Goal: Transaction & Acquisition: Download file/media

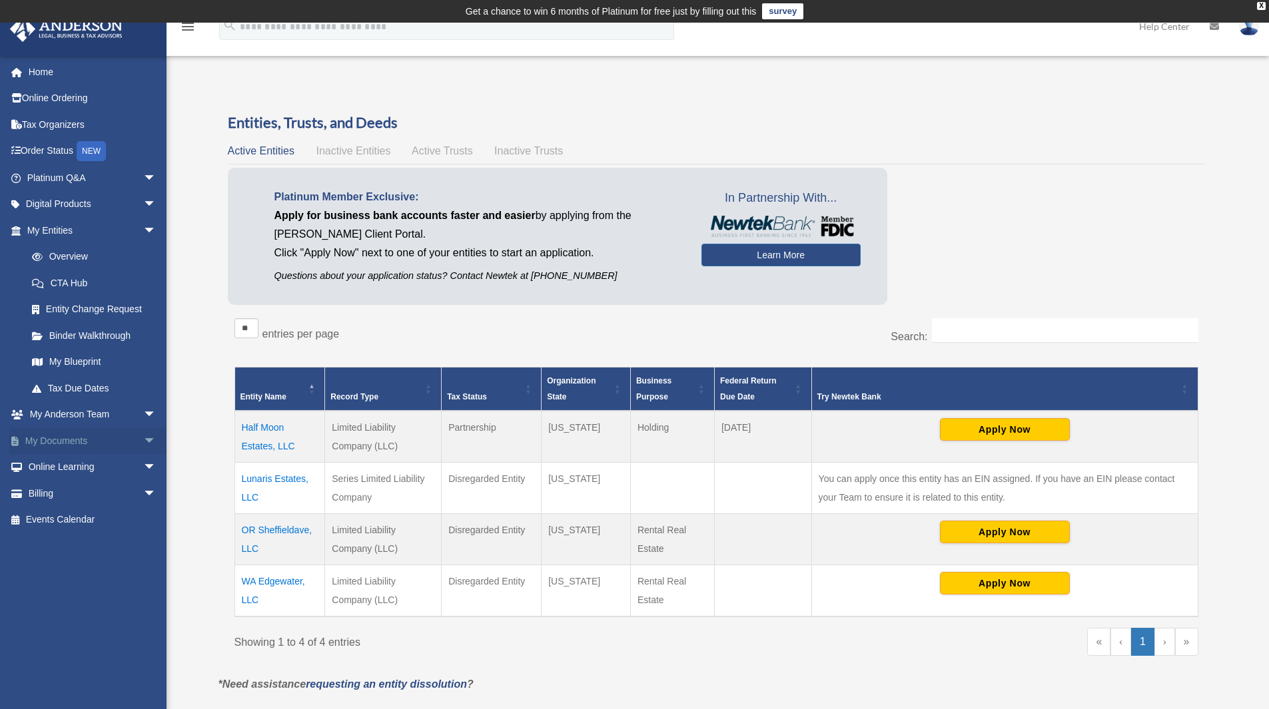
click at [143, 440] on span "arrow_drop_down" at bounding box center [156, 441] width 27 height 27
click at [86, 465] on link "Box" at bounding box center [98, 467] width 158 height 27
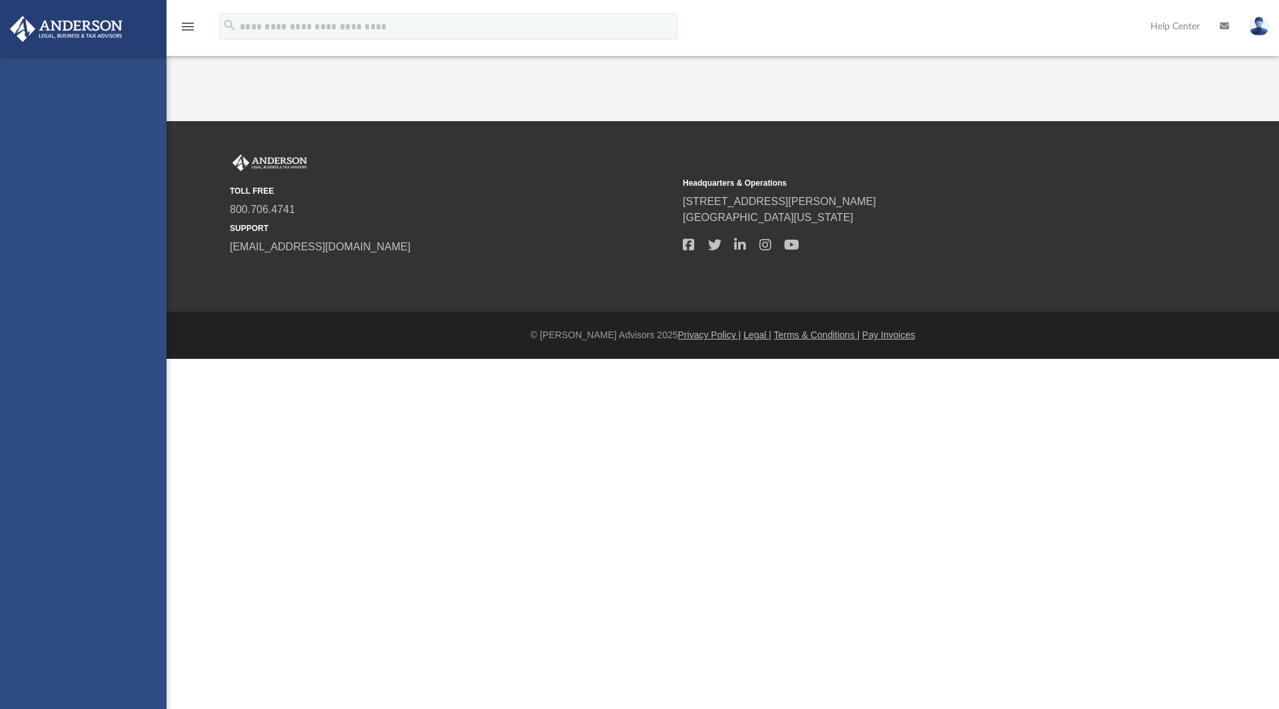
click at [56, 467] on div "[EMAIL_ADDRESS][DOMAIN_NAME] Sign Out [EMAIL_ADDRESS][DOMAIN_NAME] Home Online …" at bounding box center [83, 410] width 166 height 709
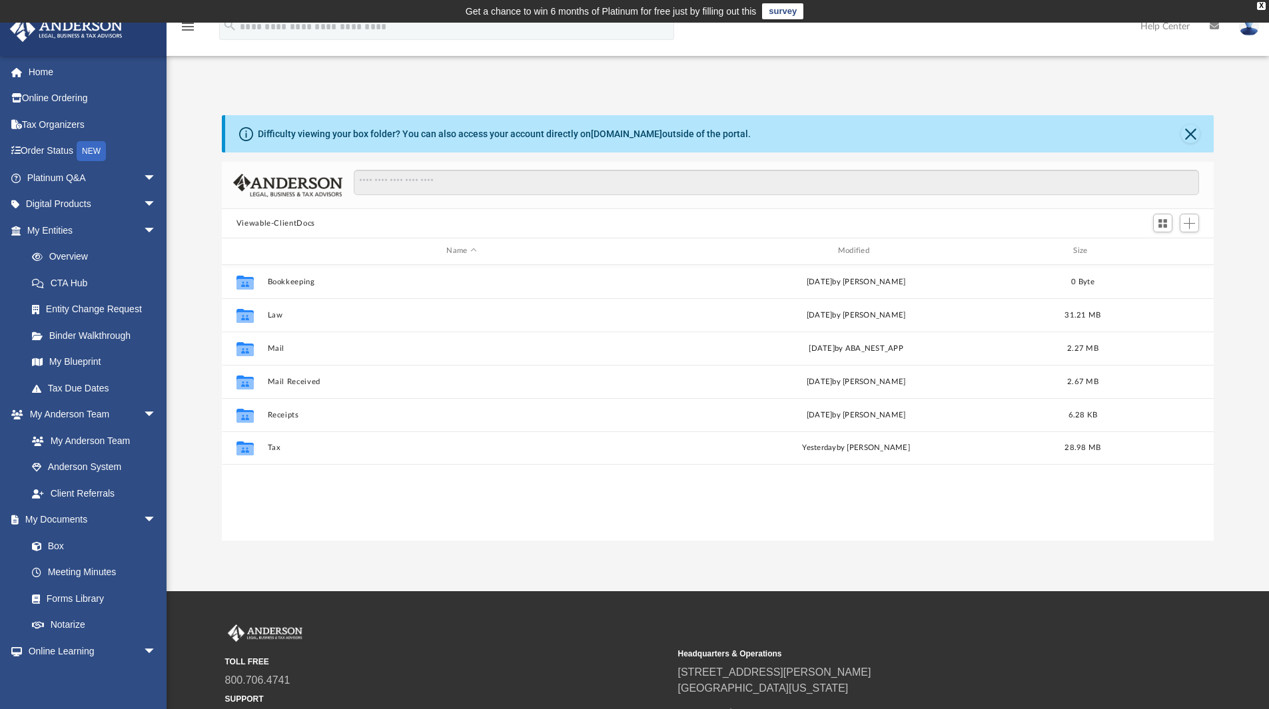
scroll to position [293, 982]
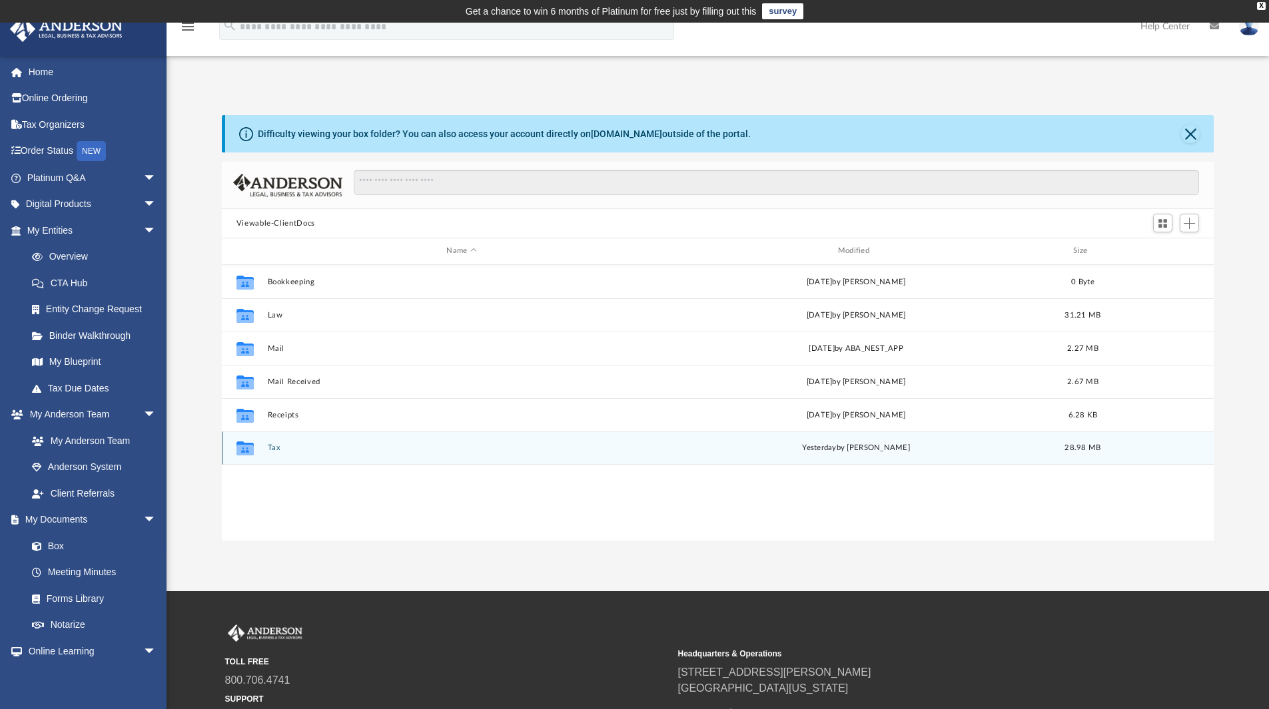
click at [280, 446] on button "Tax" at bounding box center [461, 447] width 388 height 9
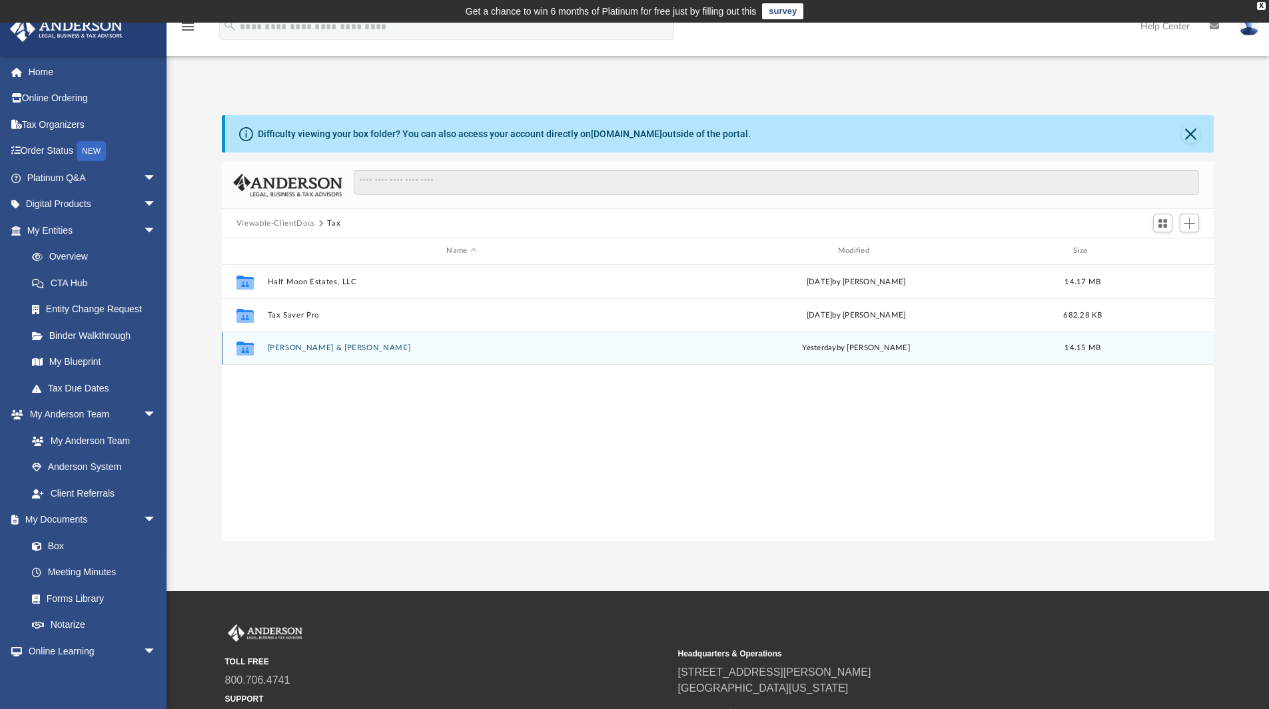
click at [343, 350] on button "[PERSON_NAME] & [PERSON_NAME]" at bounding box center [461, 348] width 388 height 9
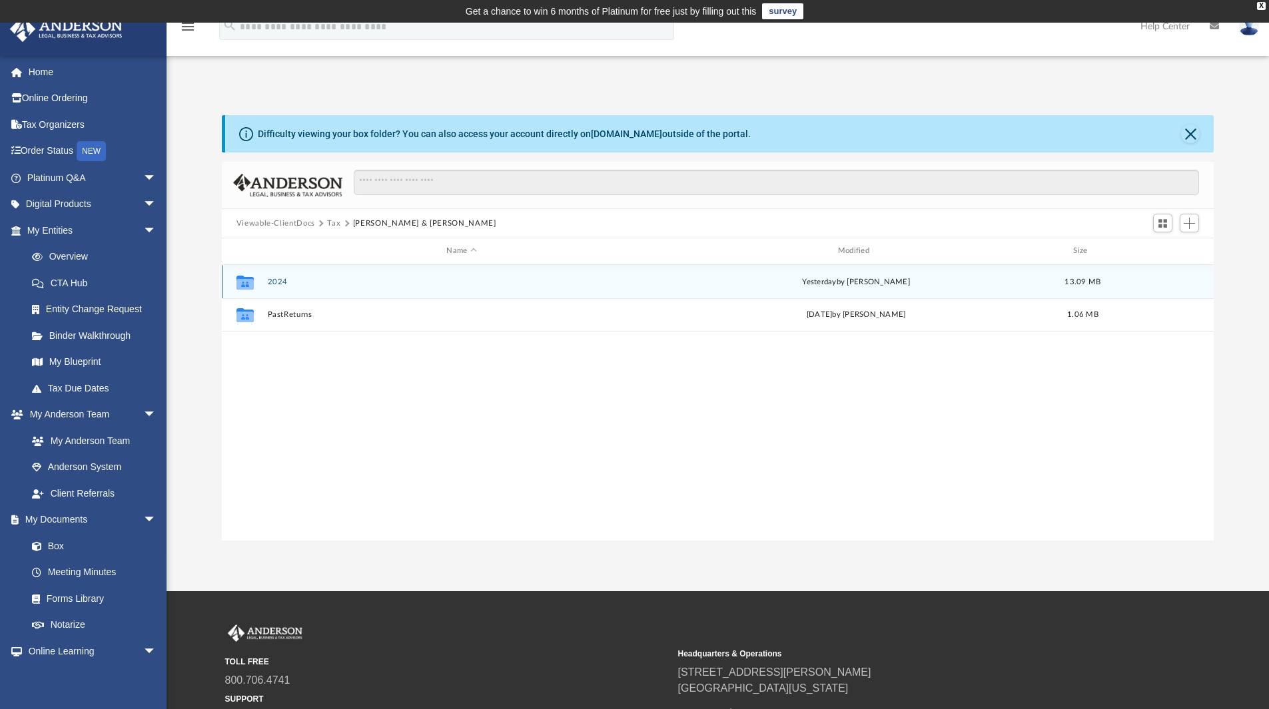
click at [319, 288] on div "Collaborated Folder 2024 [DATE] by [PERSON_NAME] 13.09 MB" at bounding box center [718, 281] width 992 height 33
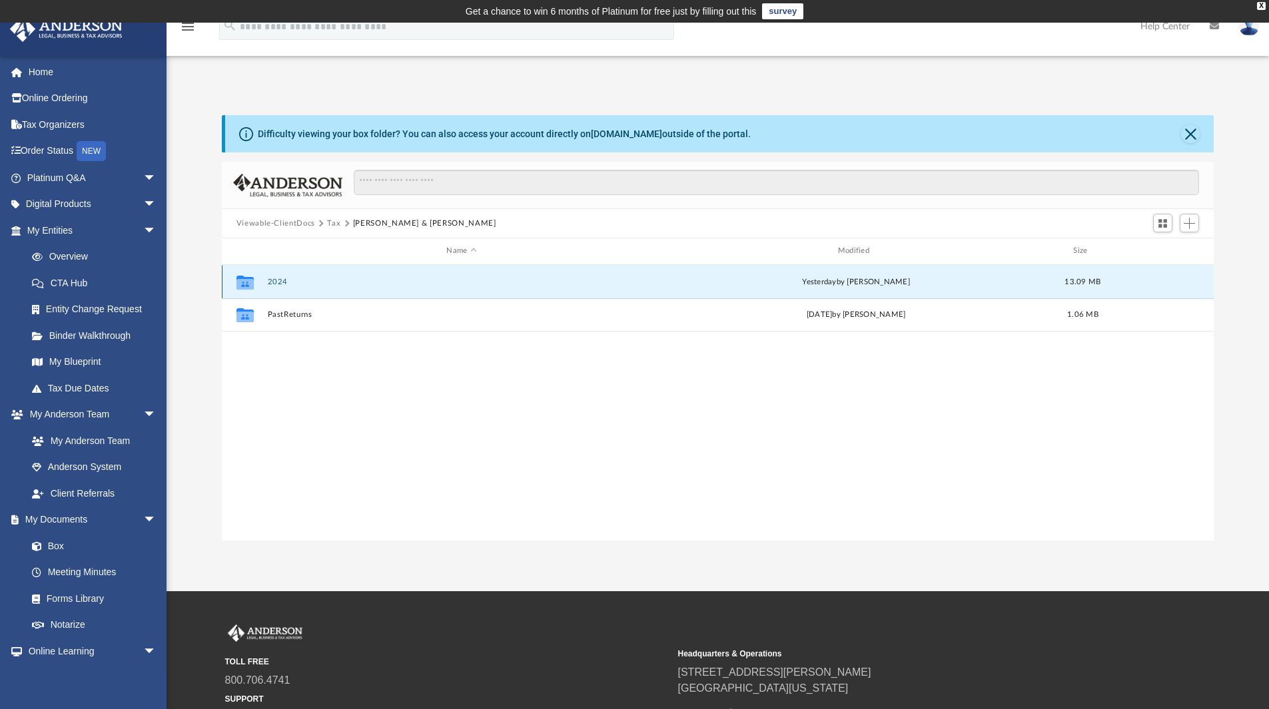
click at [276, 285] on button "2024" at bounding box center [461, 282] width 388 height 9
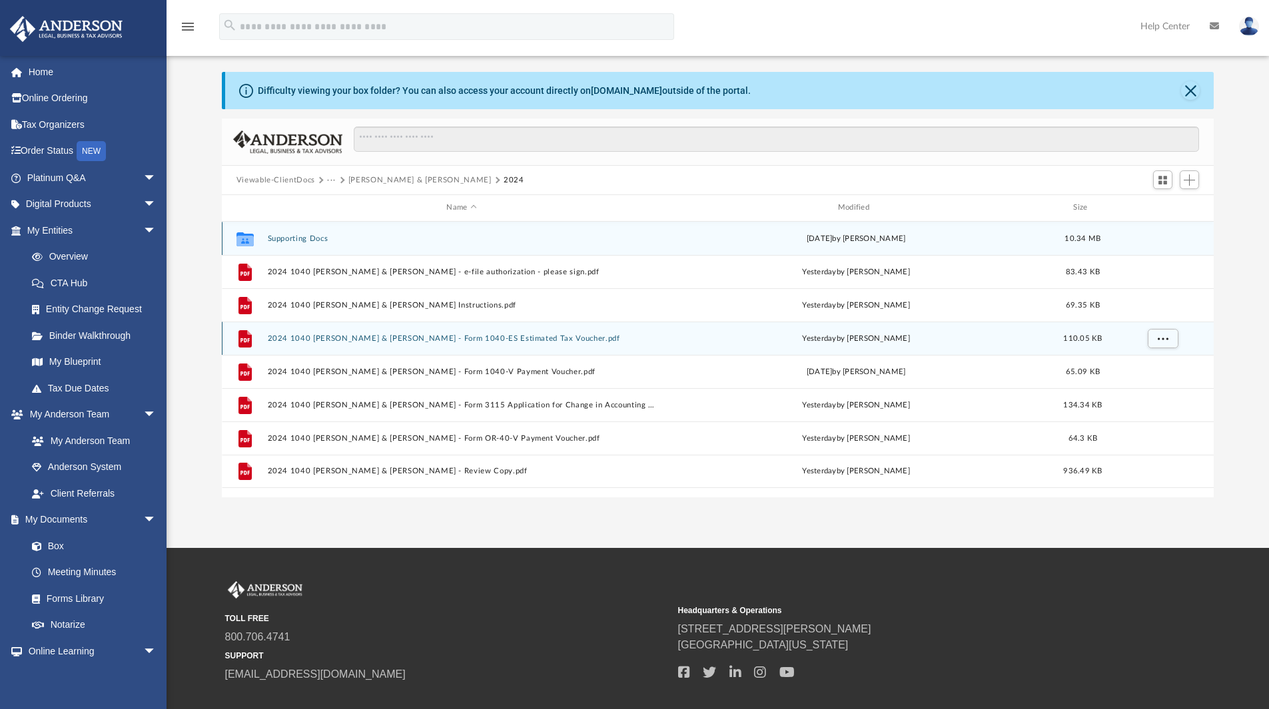
scroll to position [67, 0]
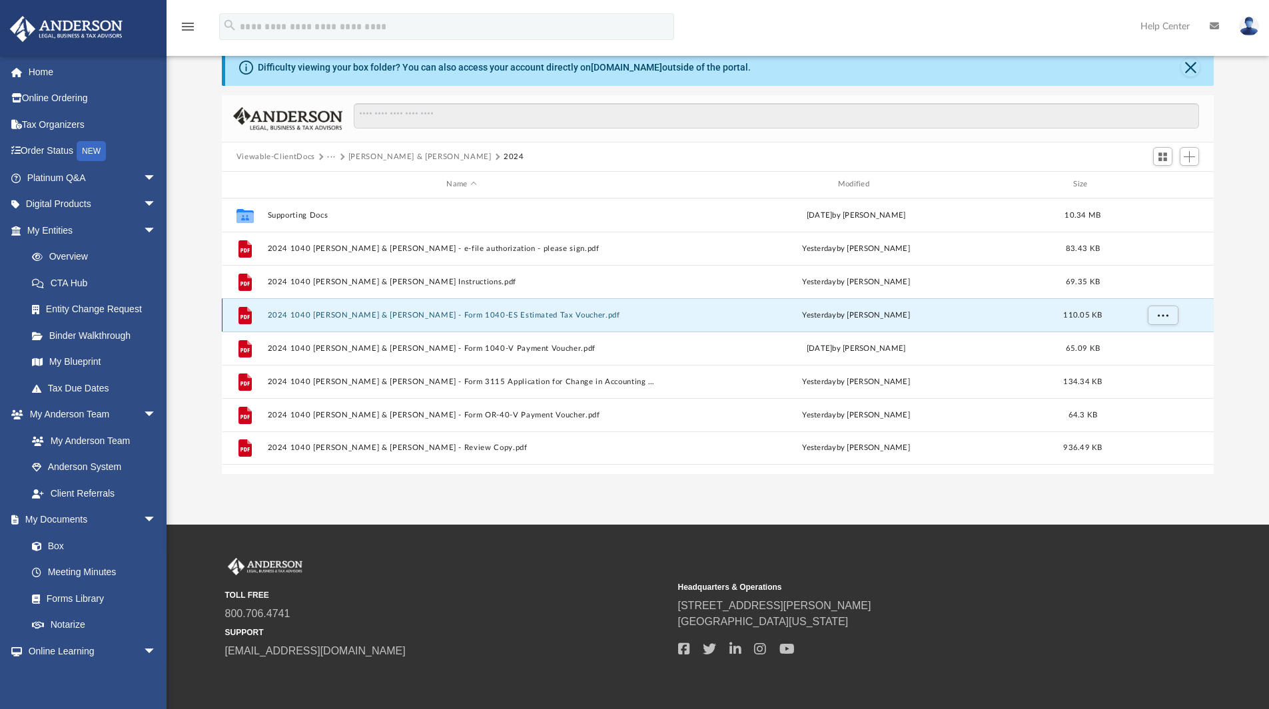
click at [450, 316] on button "2024 1040 [PERSON_NAME] & [PERSON_NAME] - Form 1040-ES Estimated Tax Voucher.pdf" at bounding box center [461, 315] width 388 height 9
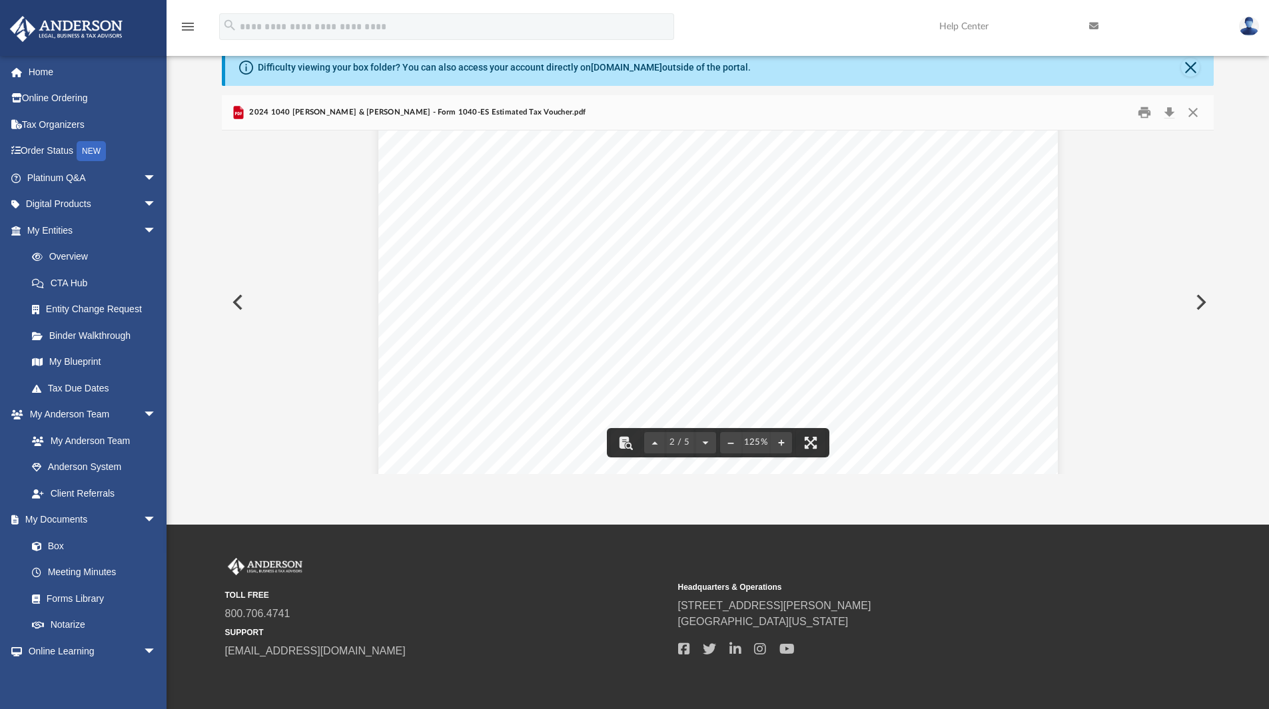
scroll to position [999, 0]
click at [828, 341] on div "Department of the Treasury Internal Revenue Service OMB No. 1545-0074 Pay onlin…" at bounding box center [717, 480] width 679 height 879
click at [814, 443] on button "File preview" at bounding box center [810, 442] width 29 height 29
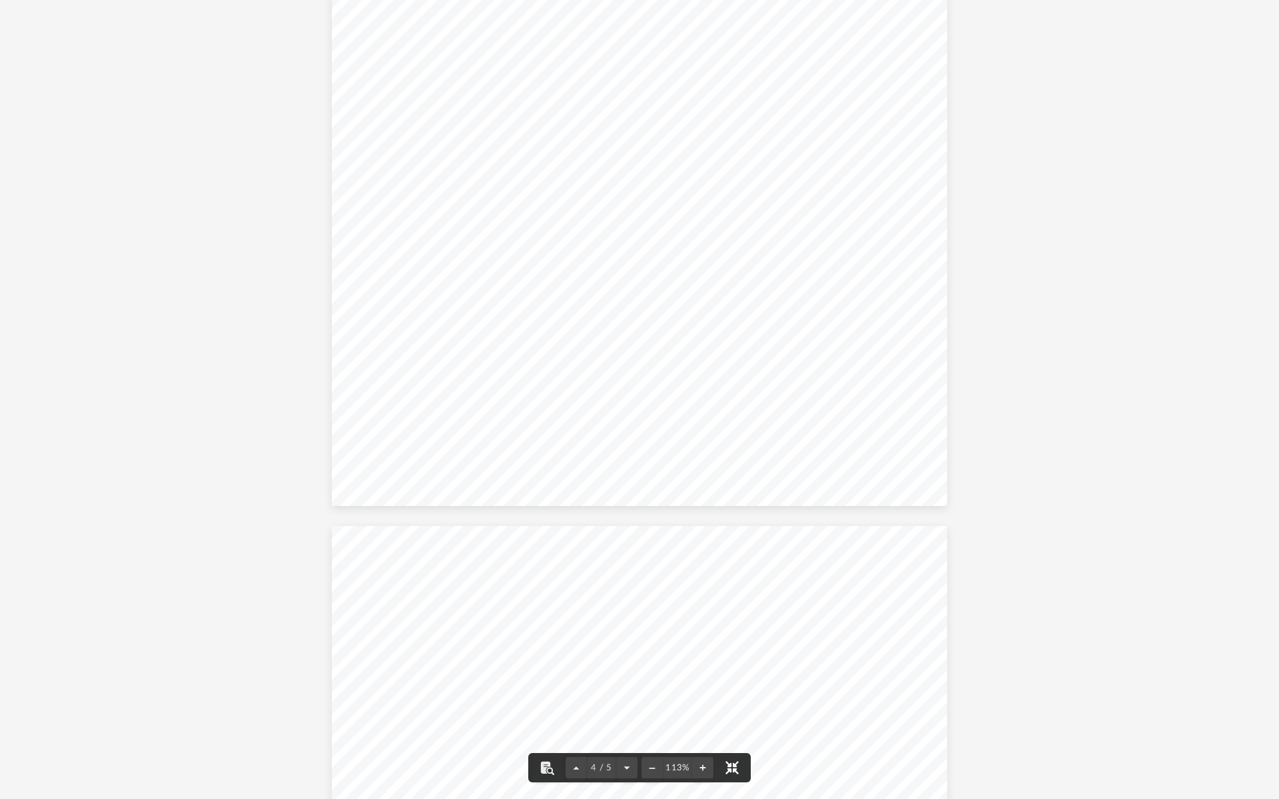
scroll to position [3280, 0]
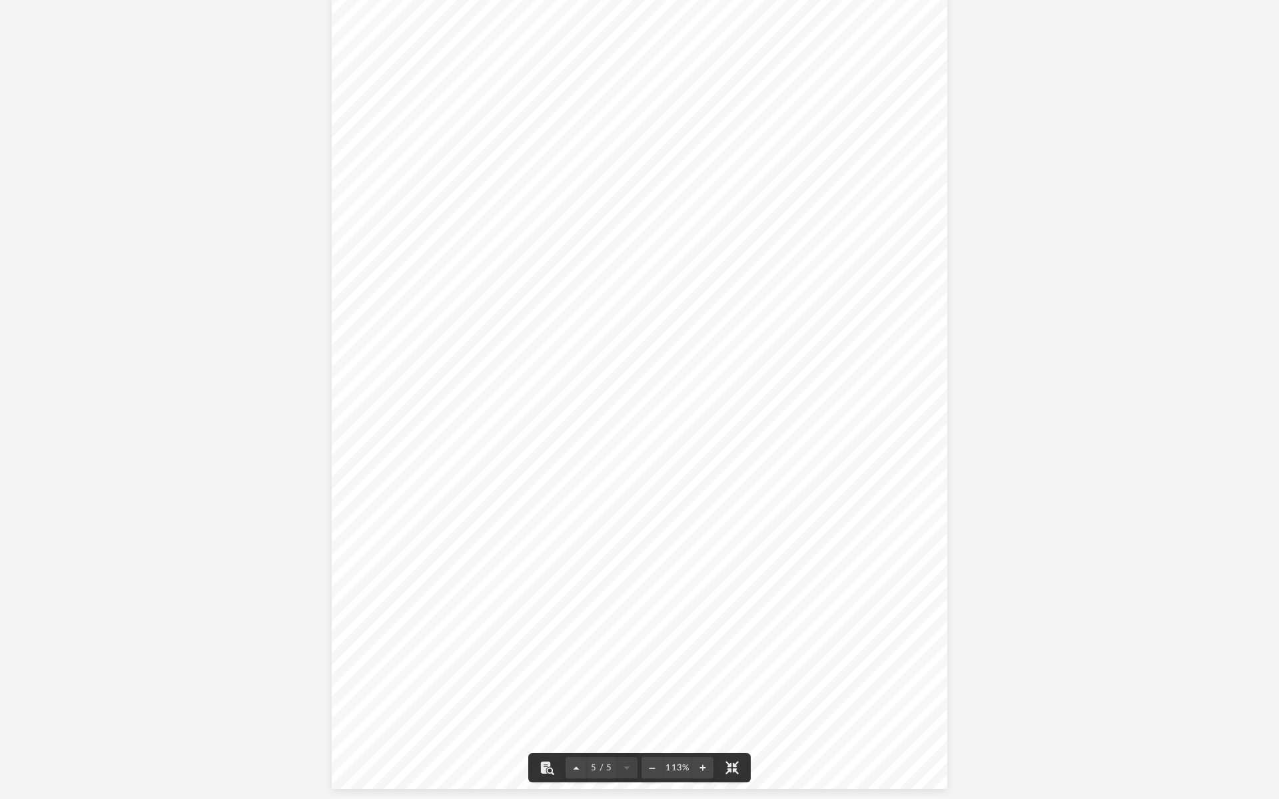
click at [735, 709] on button "File preview" at bounding box center [731, 767] width 29 height 29
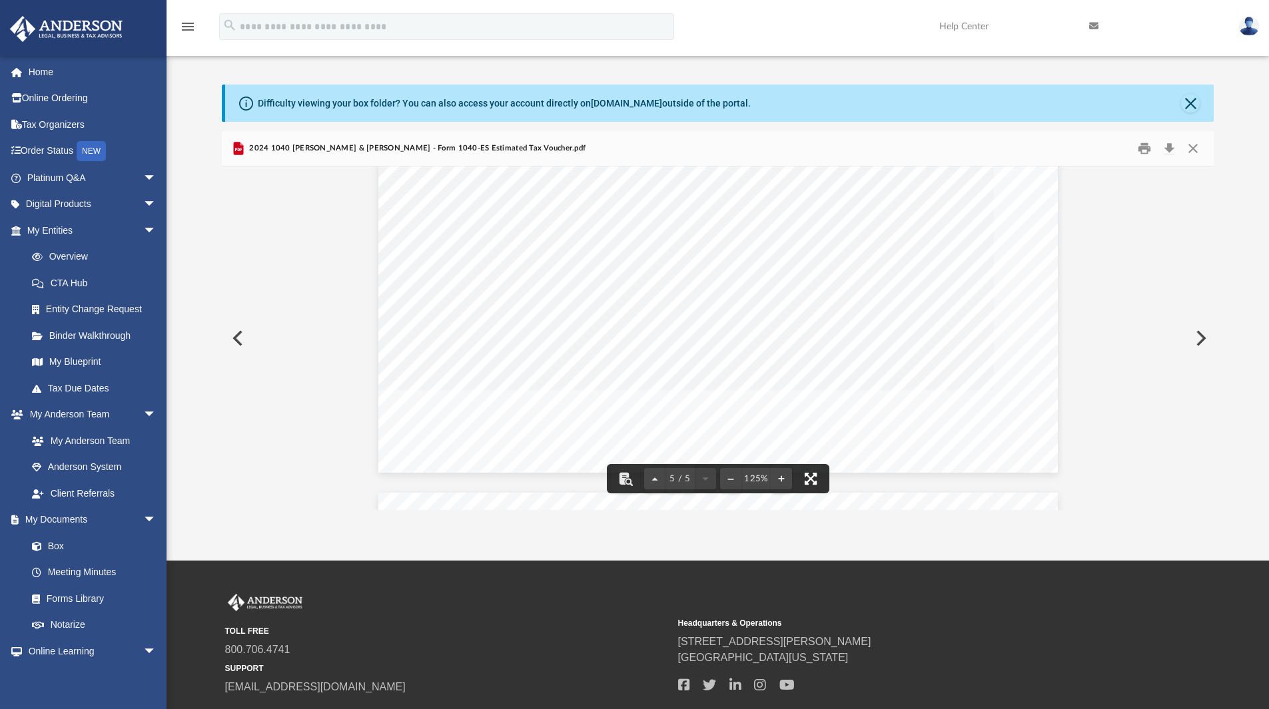
scroll to position [3596, 0]
click at [1190, 141] on button "Close" at bounding box center [1193, 149] width 24 height 21
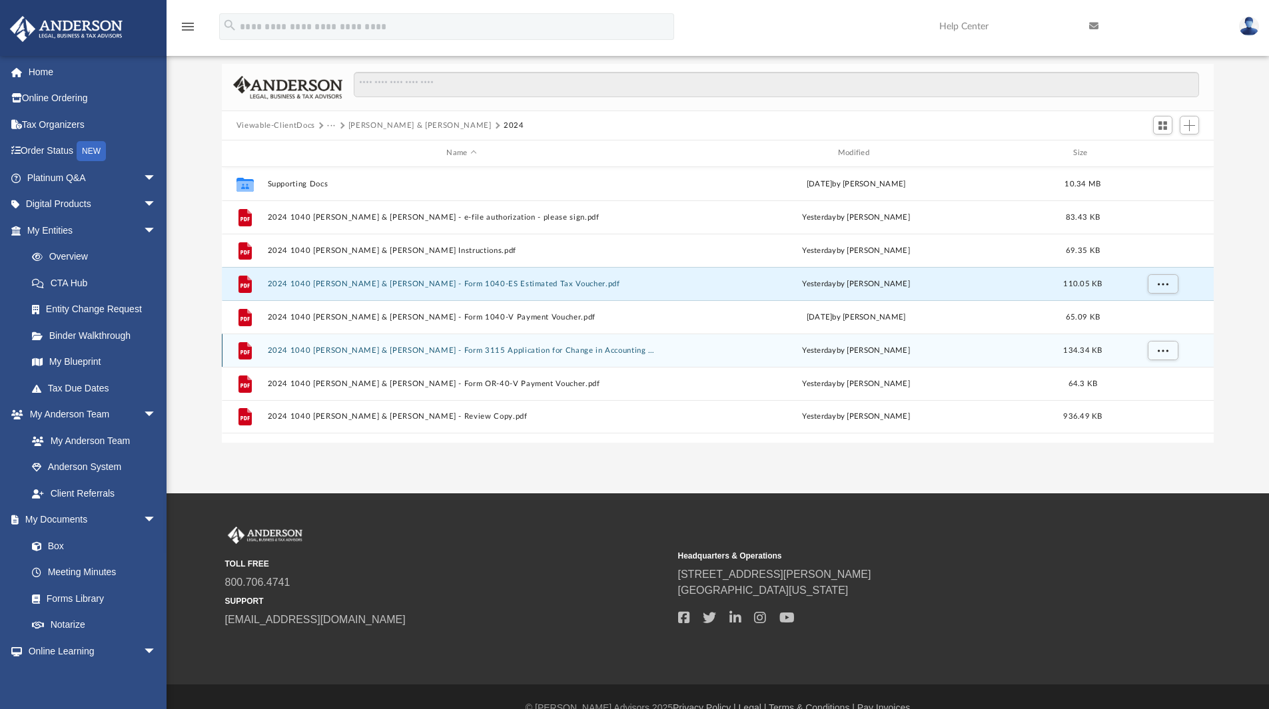
scroll to position [121, 0]
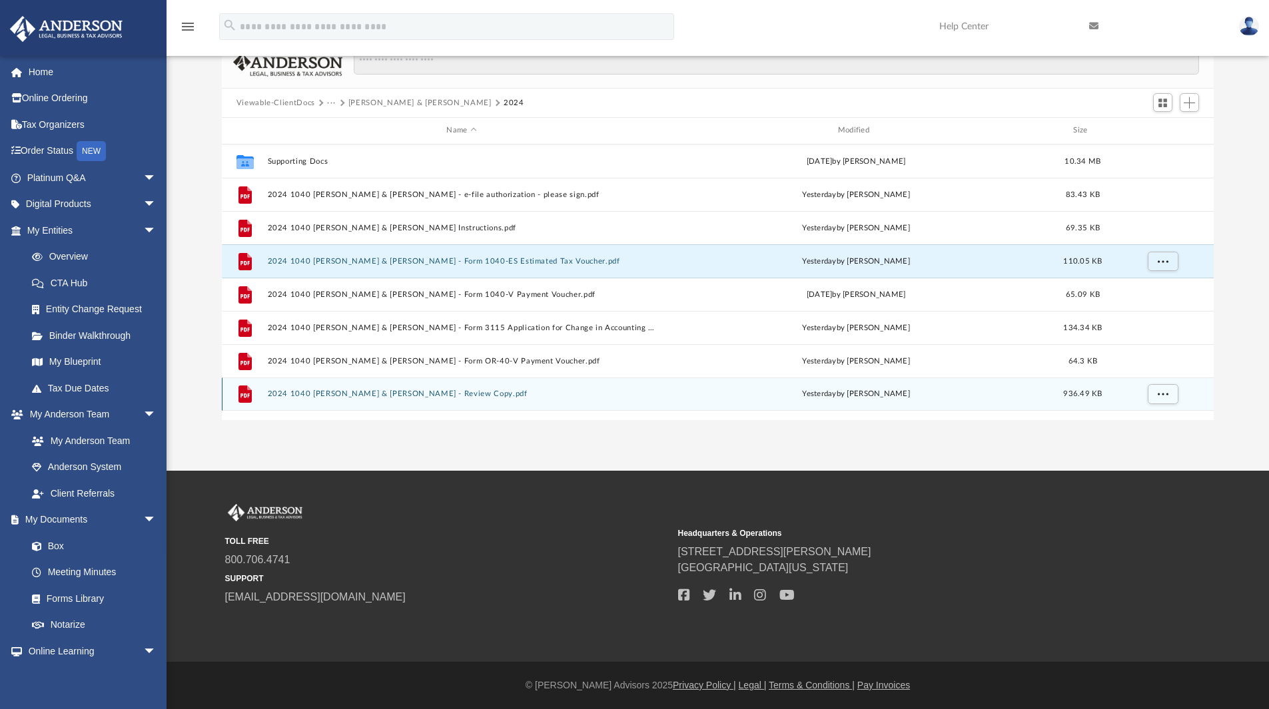
click at [446, 398] on button "2024 1040 [PERSON_NAME] & [PERSON_NAME] - Review Copy.pdf" at bounding box center [461, 394] width 388 height 9
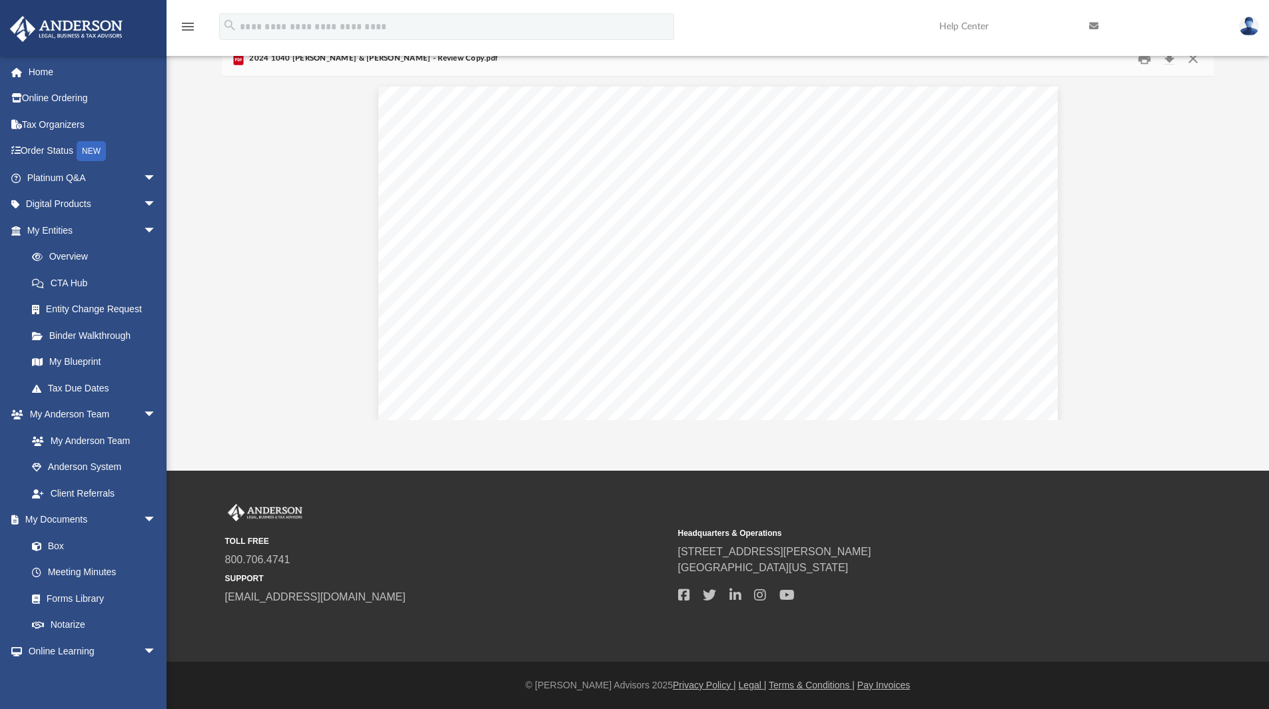
scroll to position [37358, 0]
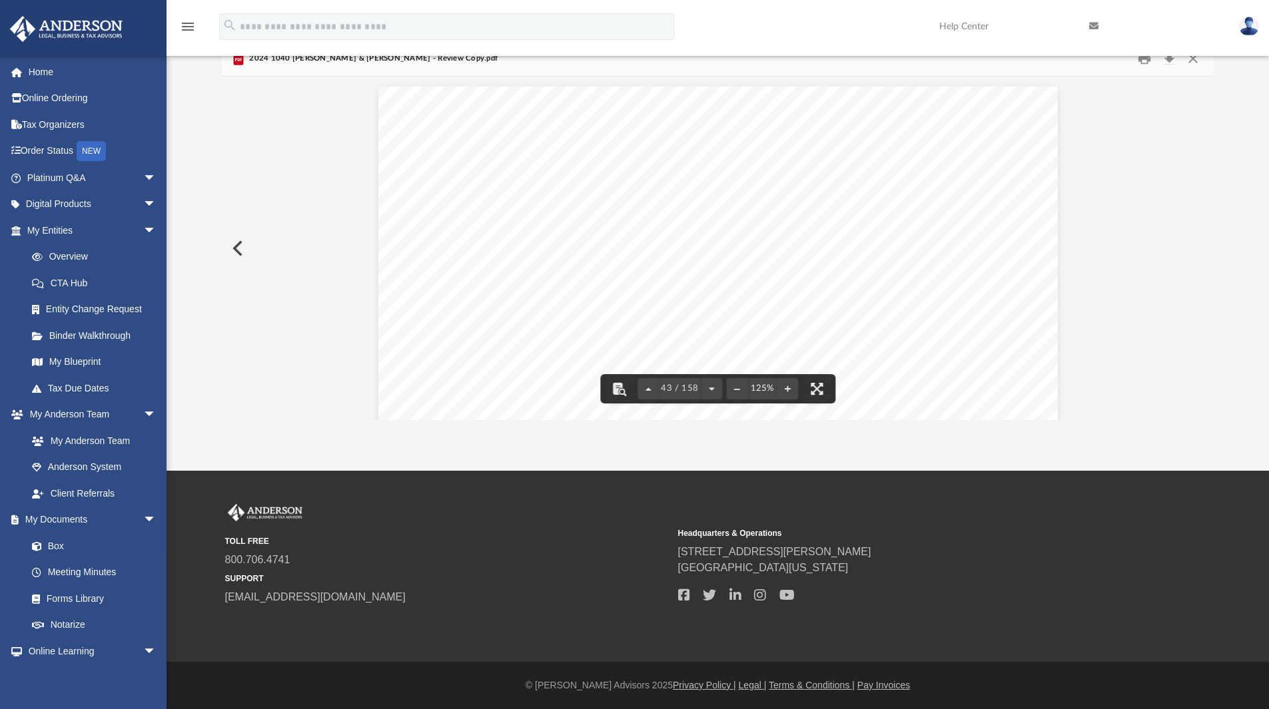
click at [863, 340] on span "COPY" at bounding box center [871, 377] width 187 height 216
click at [810, 392] on button "File preview" at bounding box center [816, 388] width 29 height 29
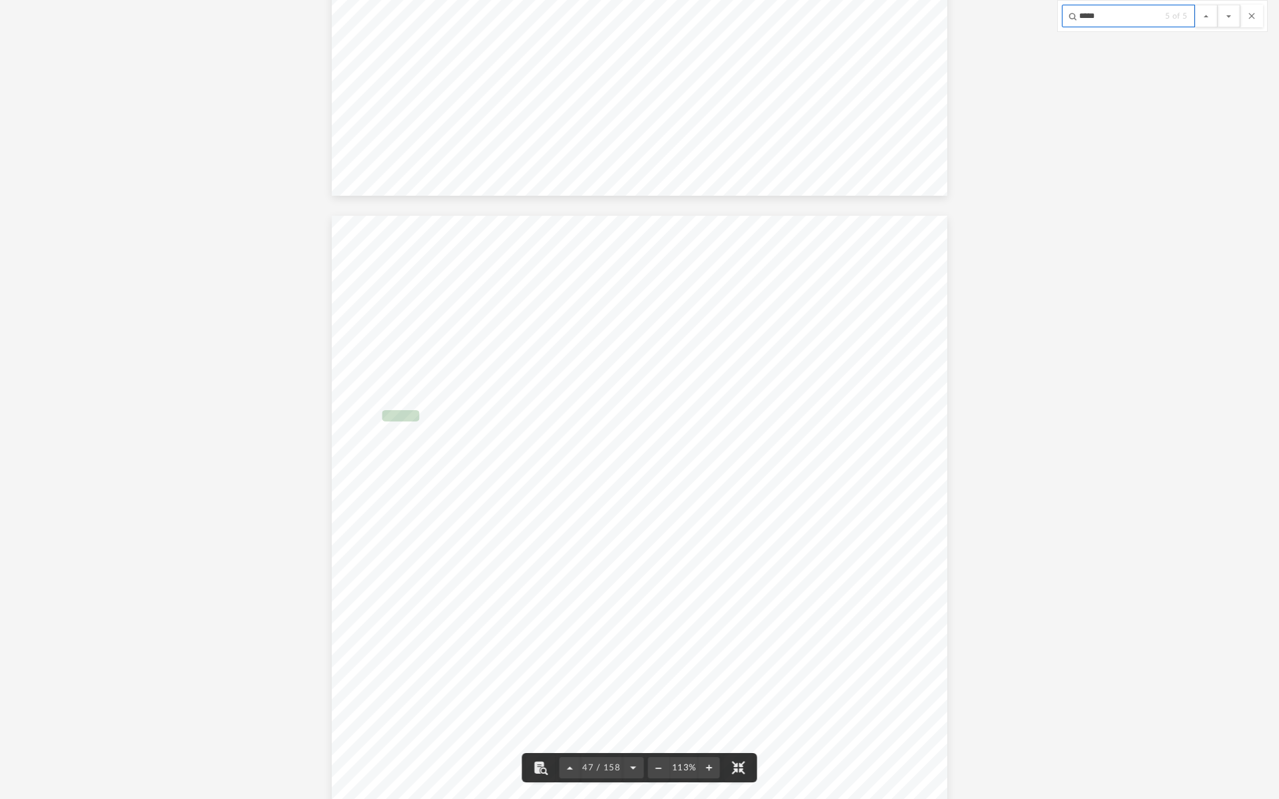
scroll to position [37334, 0]
type input "*****"
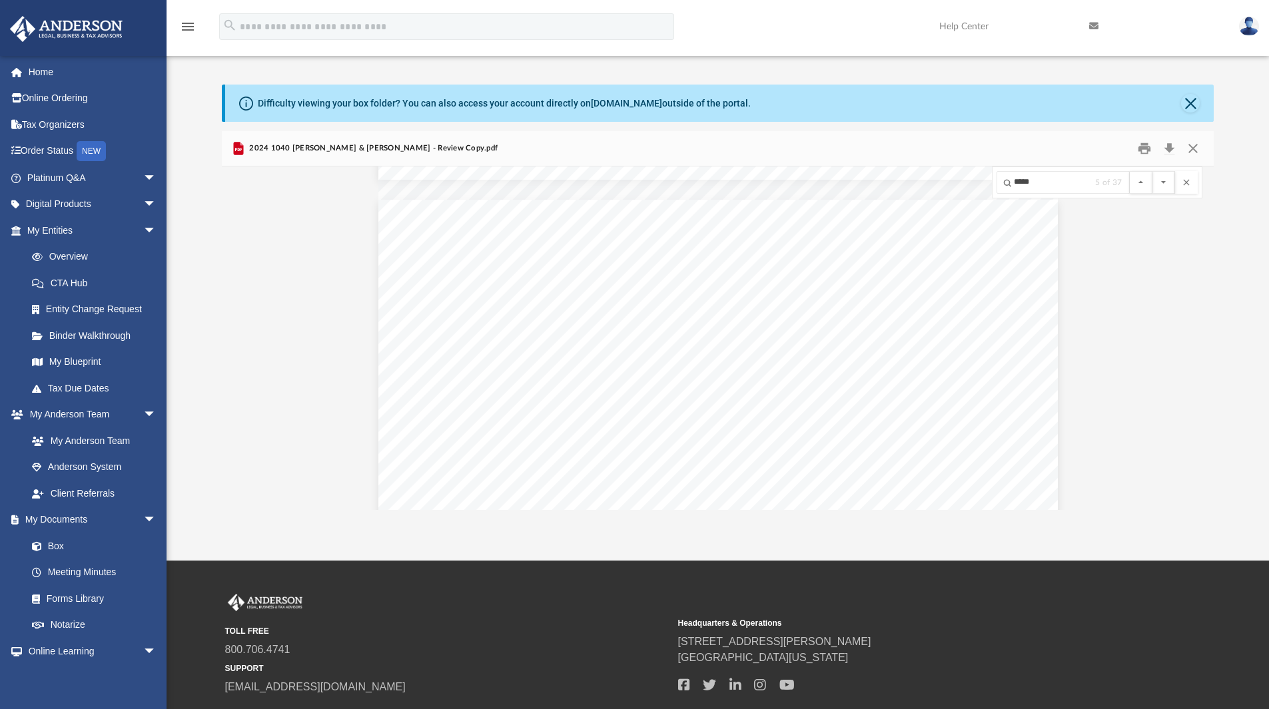
scroll to position [293, 982]
drag, startPoint x: 824, startPoint y: 476, endPoint x: 823, endPoint y: 534, distance: 57.9
click at [824, 476] on button "File preview" at bounding box center [816, 478] width 29 height 29
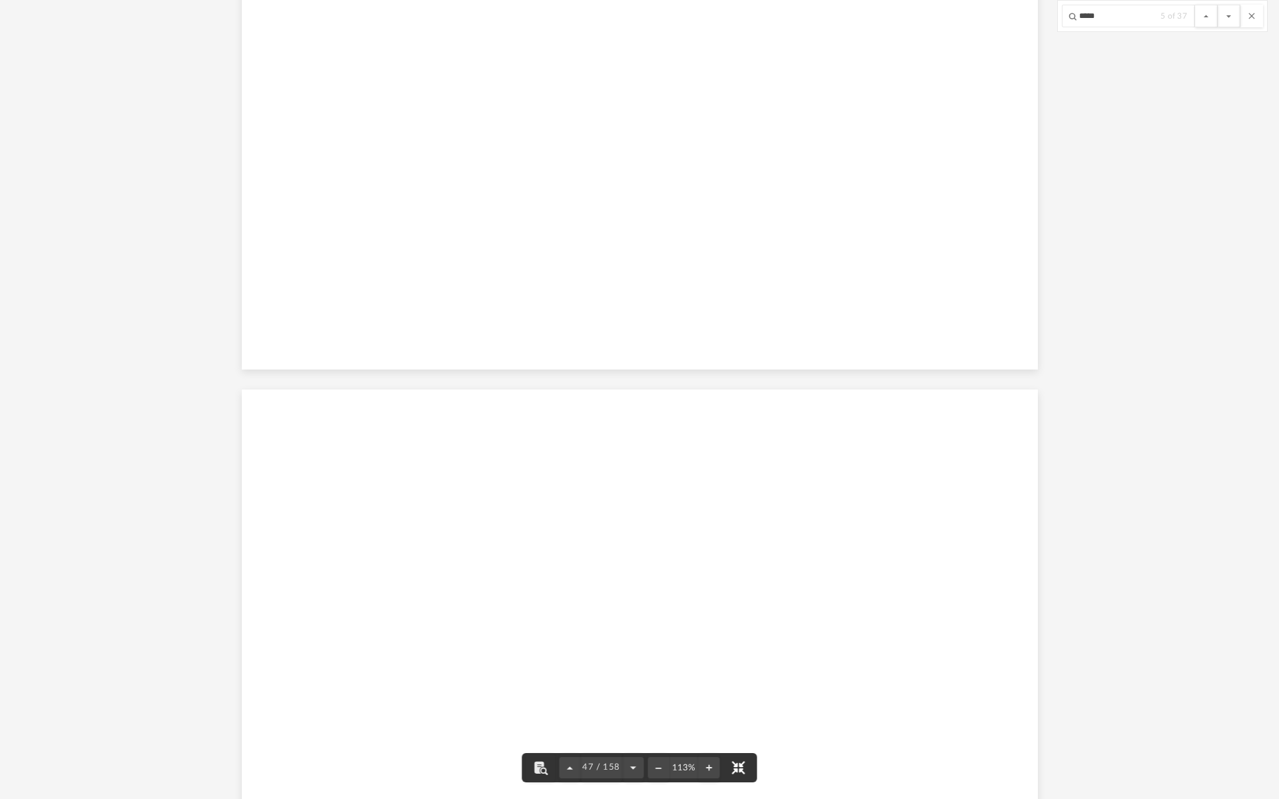
scroll to position [37162, 0]
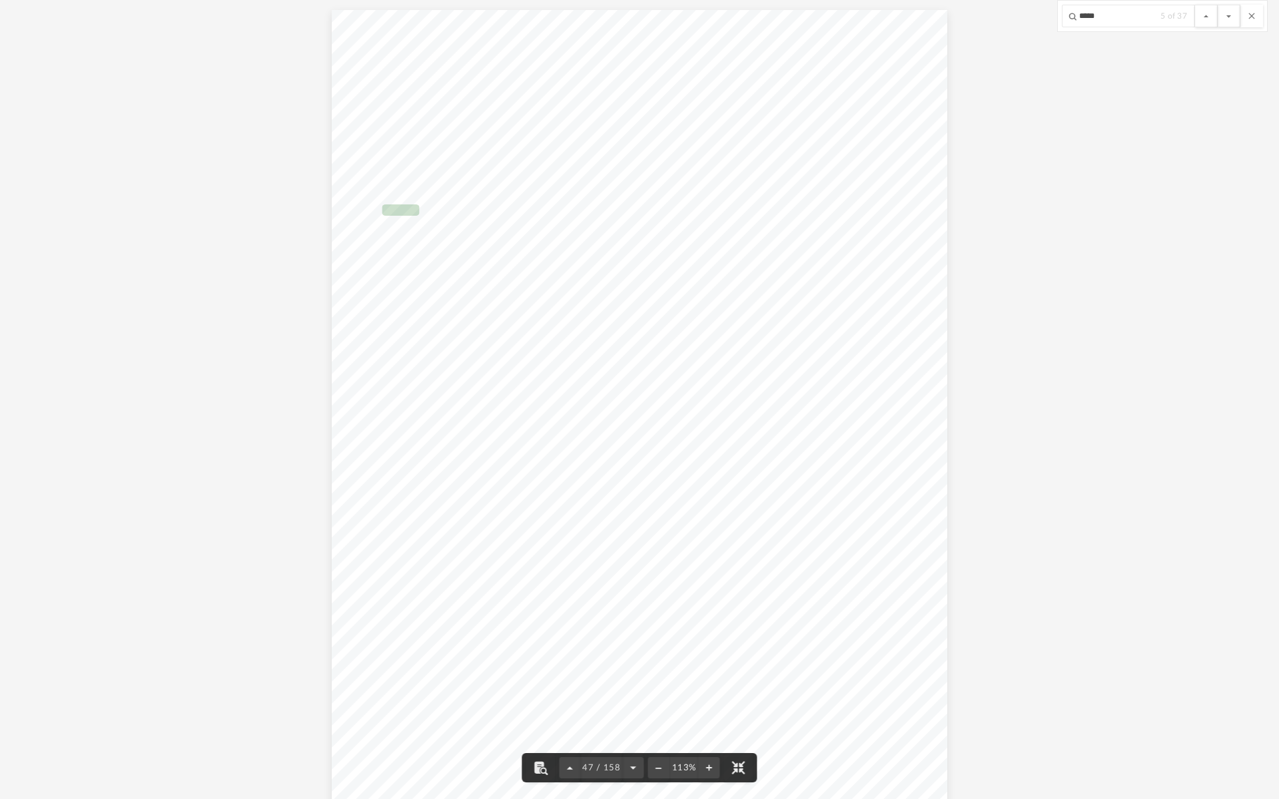
click at [608, 246] on span "Page 47" at bounding box center [609, 244] width 2 height 8
click at [1217, 5] on button "File preview" at bounding box center [1228, 16] width 23 height 23
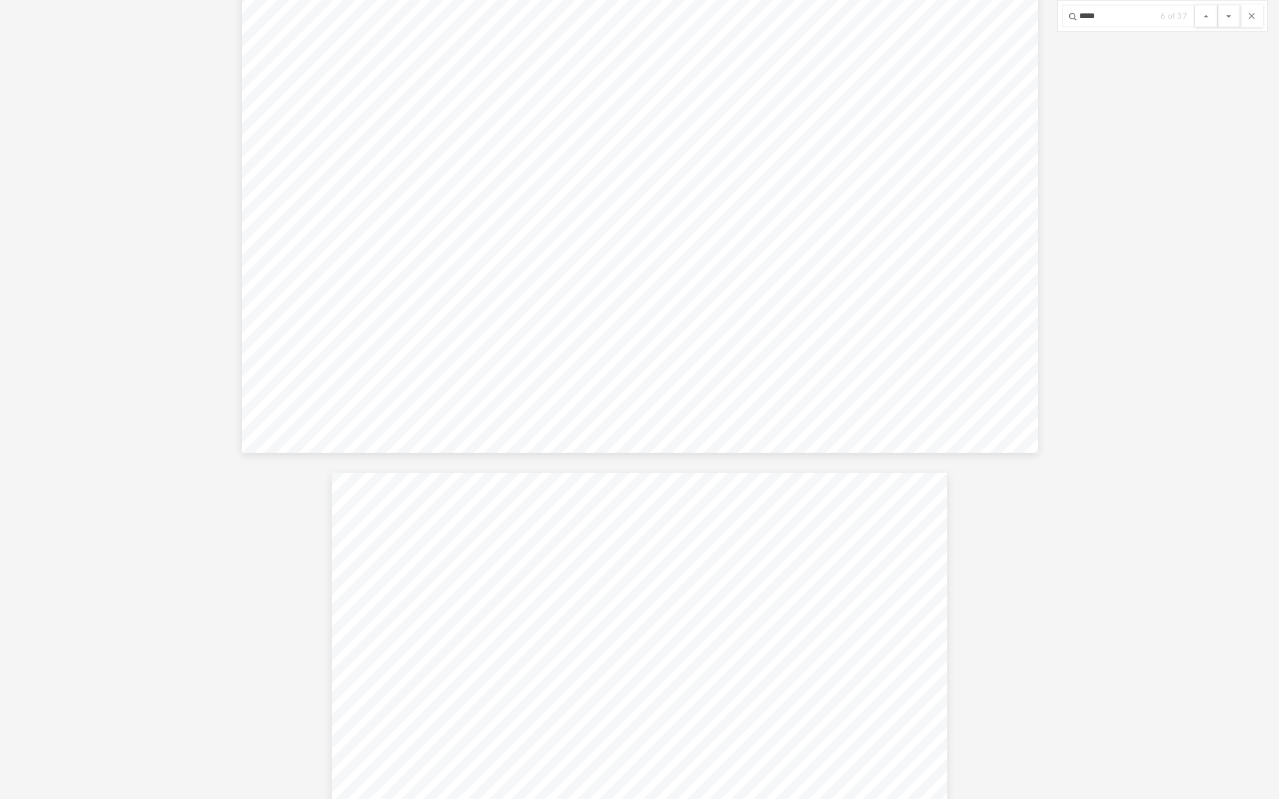
scroll to position [55140, 0]
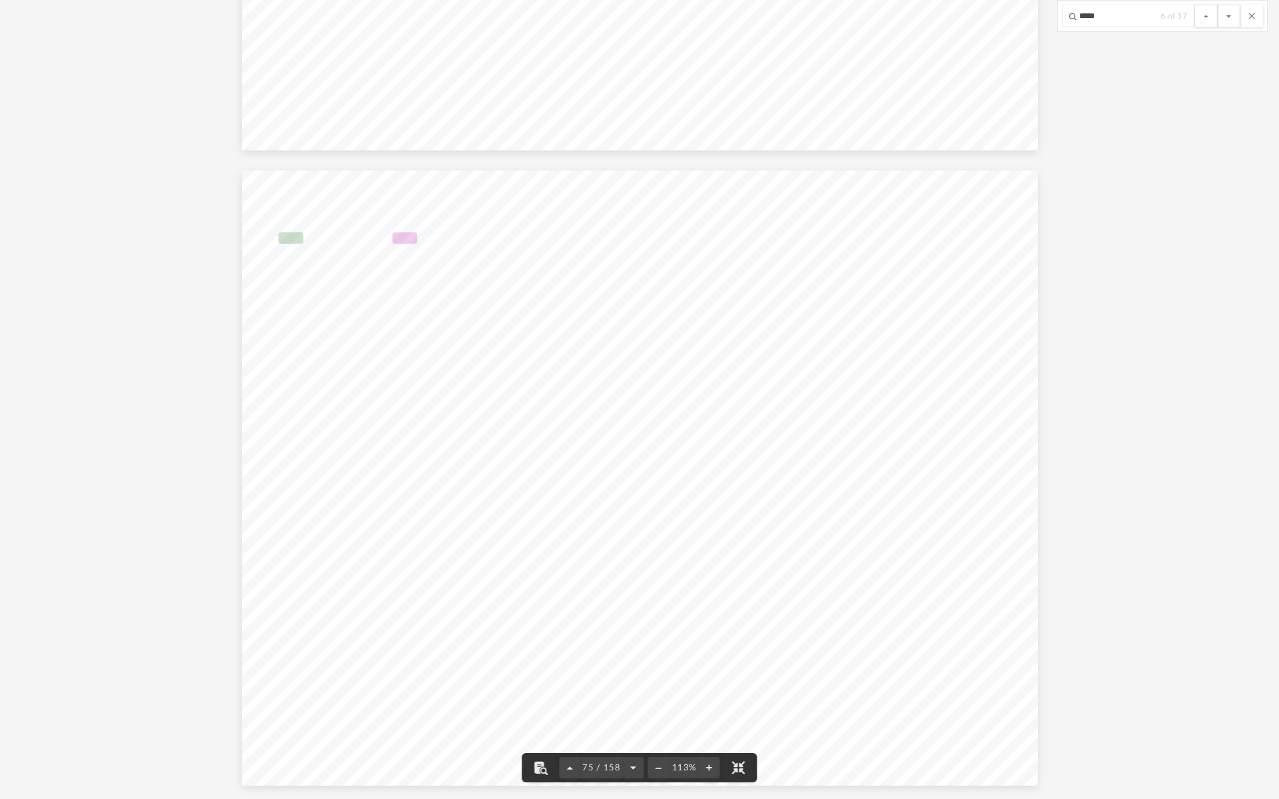
click at [740, 709] on button "File preview" at bounding box center [738, 767] width 29 height 29
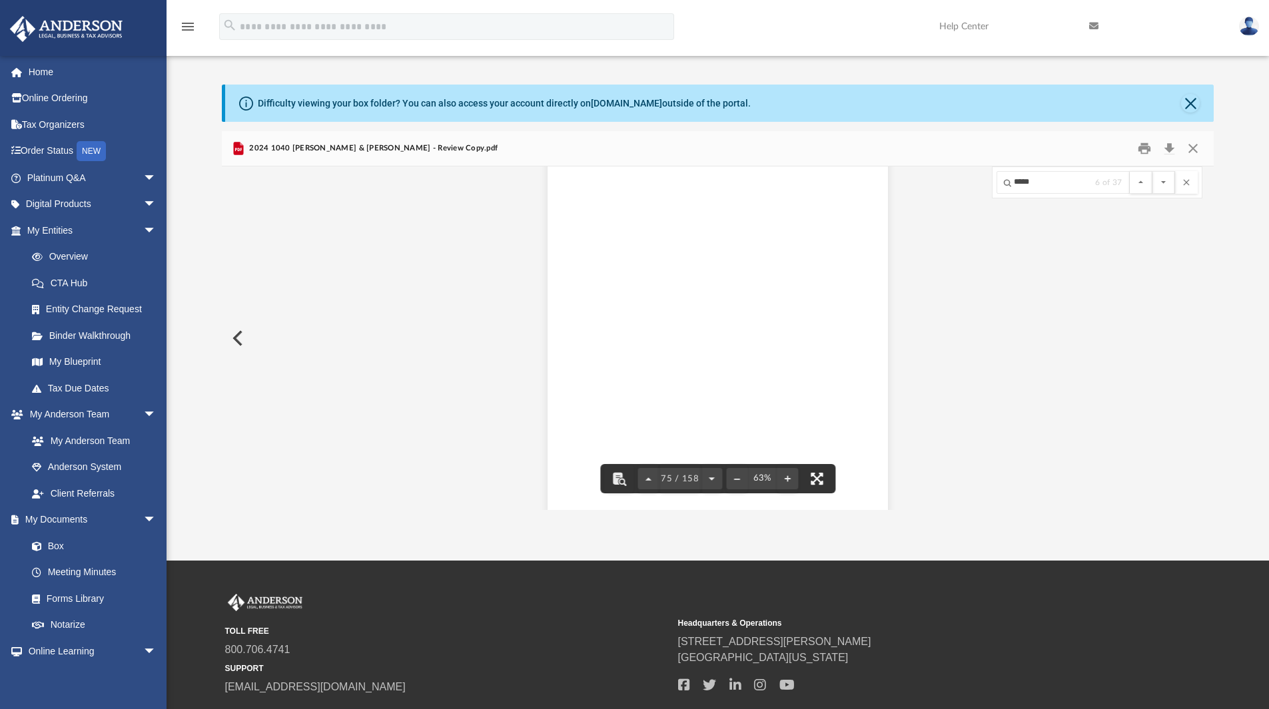
scroll to position [31262, 0]
click at [826, 479] on button "File preview" at bounding box center [816, 478] width 29 height 29
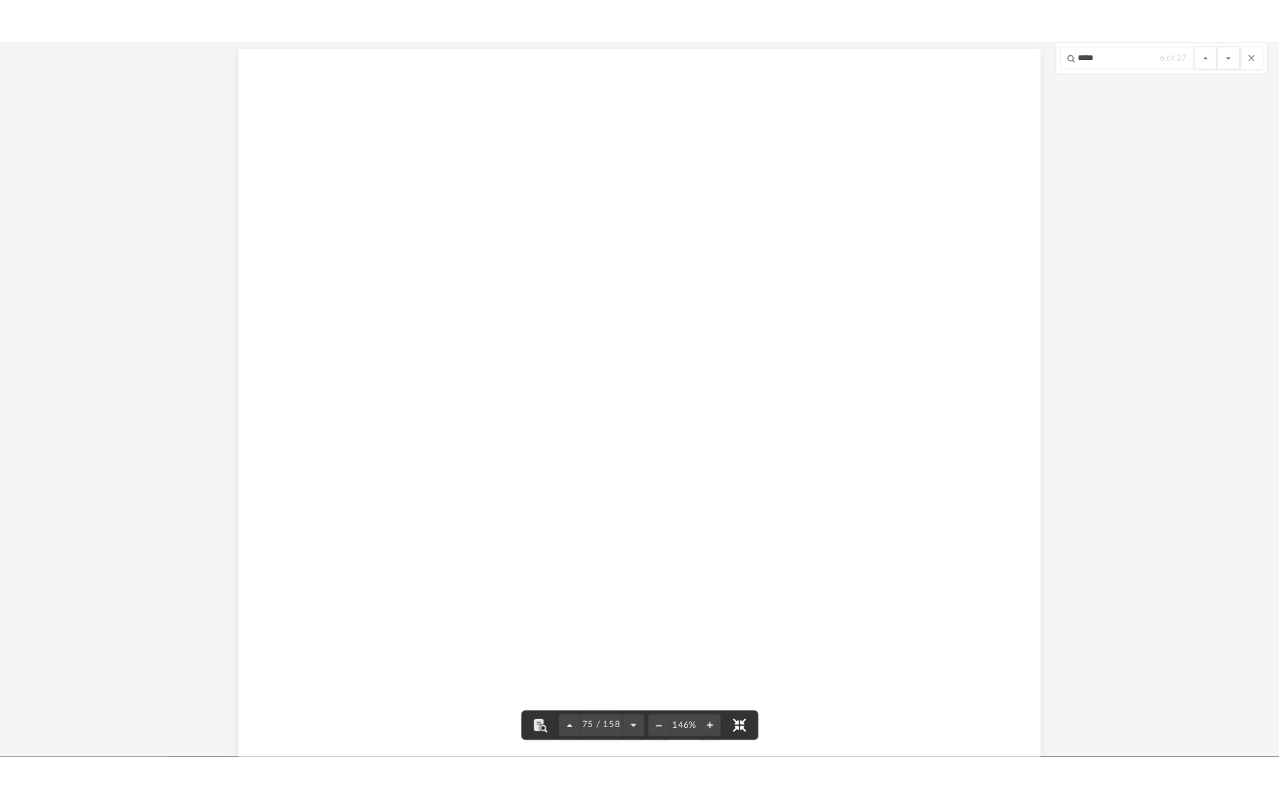
scroll to position [71131, 0]
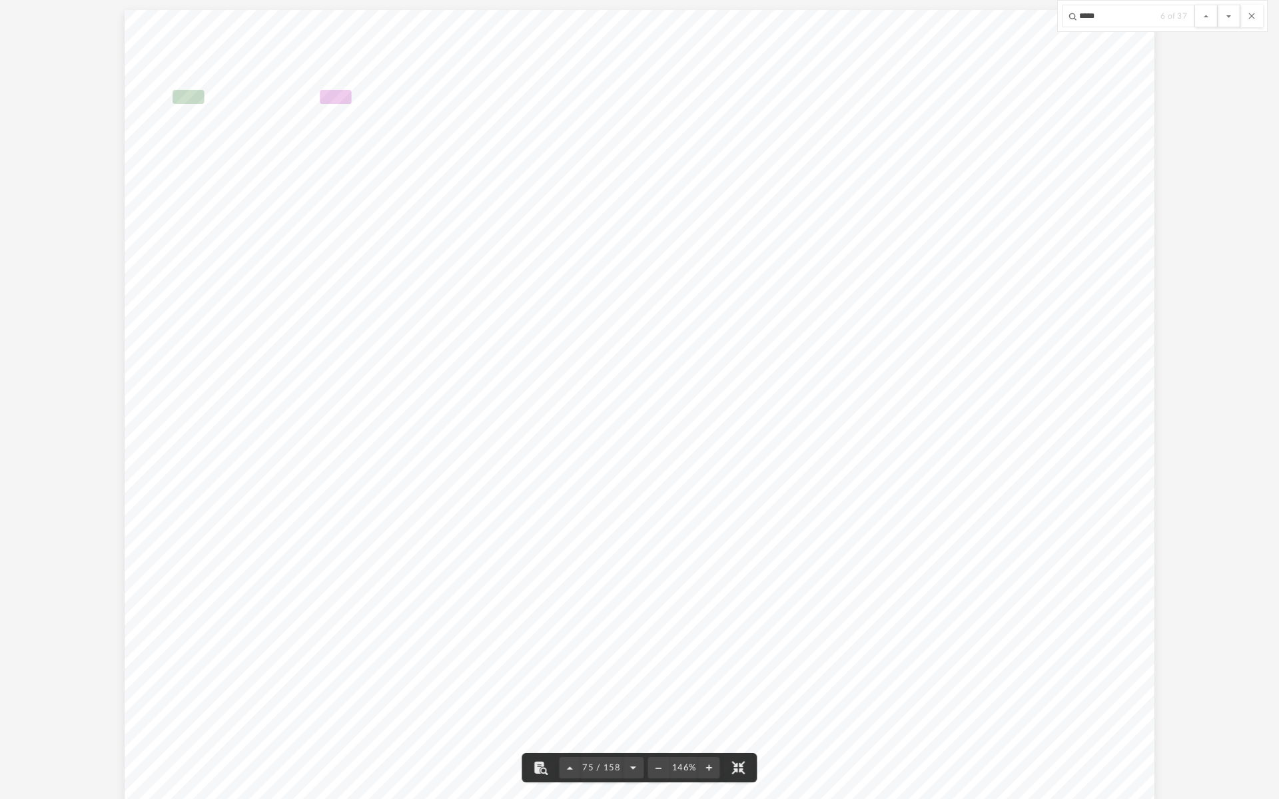
click at [510, 355] on div "C o n v Asset No. Line No. 428111 [DATE] 2024 DEPRECIATION AND AMORTIZATION REP…" at bounding box center [639, 408] width 1029 height 796
click at [1107, 21] on input "*****" at bounding box center [1127, 16] width 133 height 23
click at [1217, 5] on button "File preview" at bounding box center [1228, 16] width 23 height 23
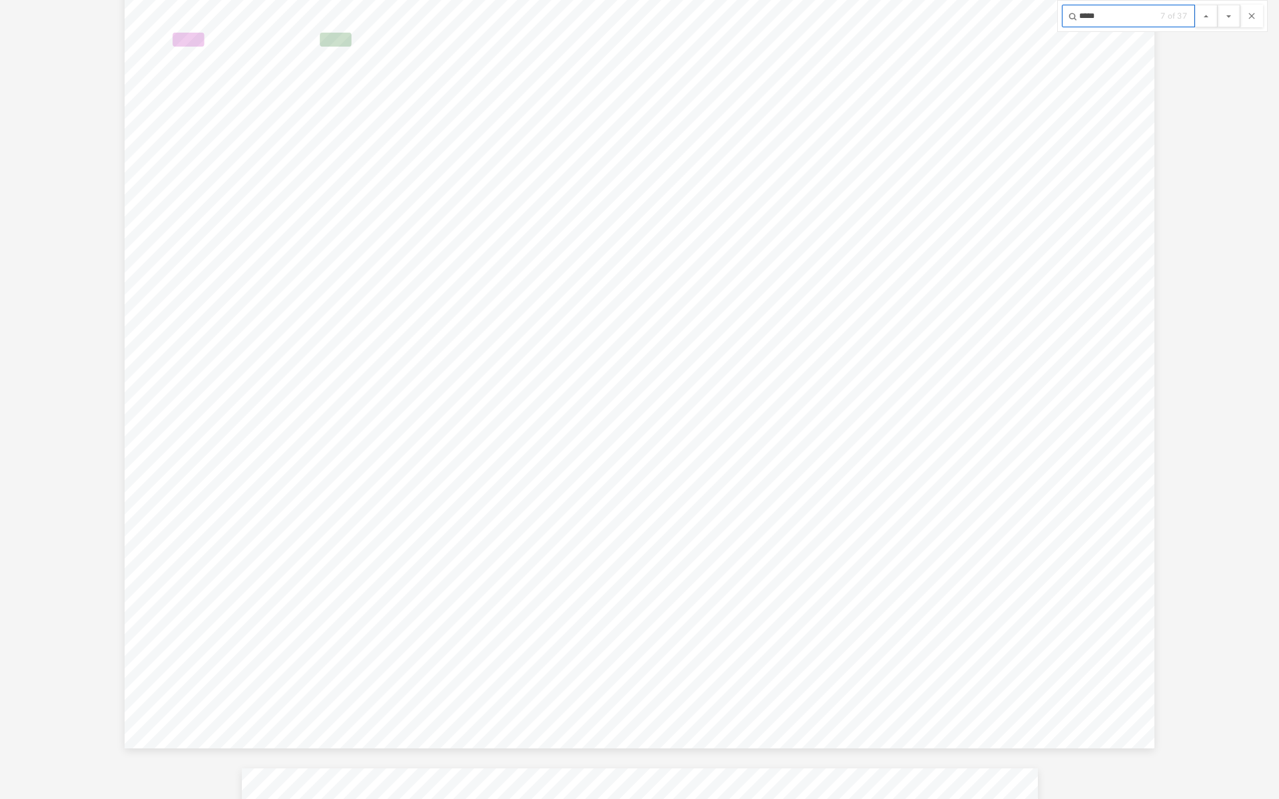
click at [1217, 5] on button "File preview" at bounding box center [1228, 16] width 23 height 23
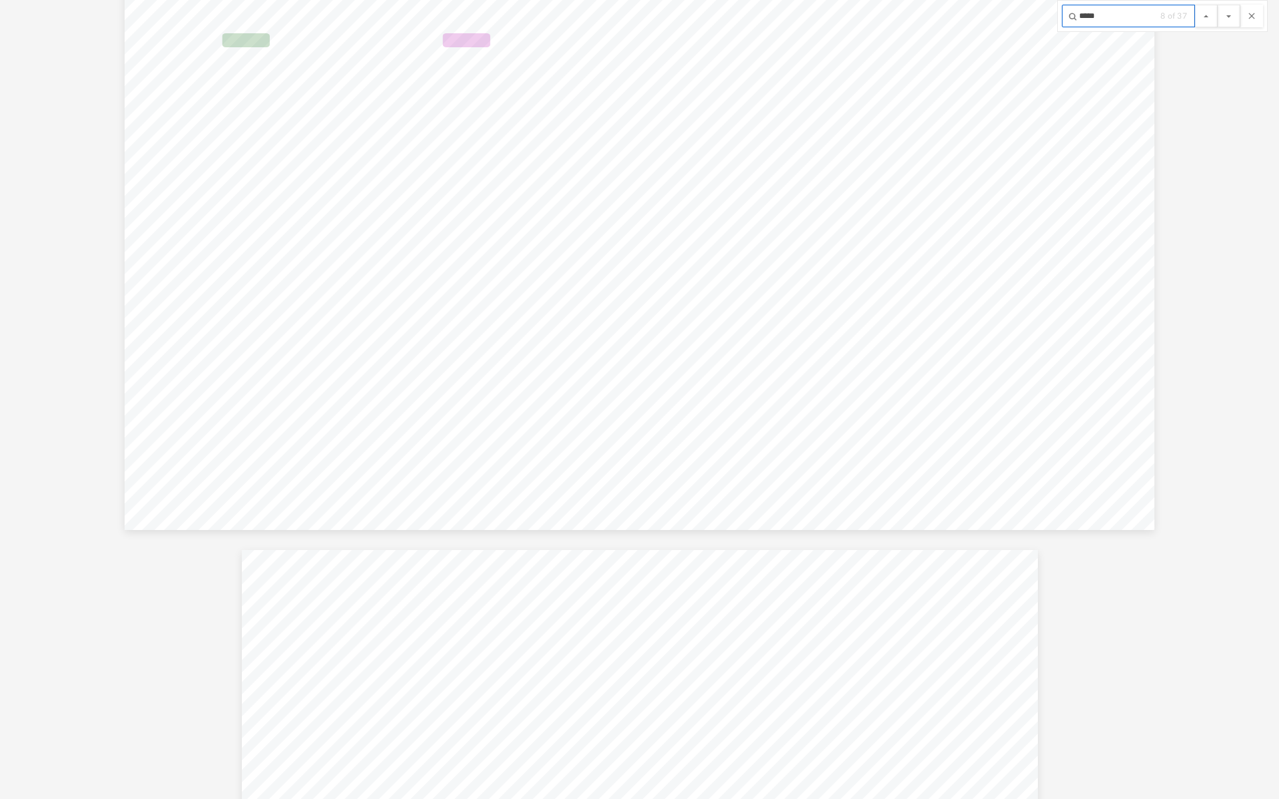
click at [1217, 5] on button "File preview" at bounding box center [1228, 16] width 23 height 23
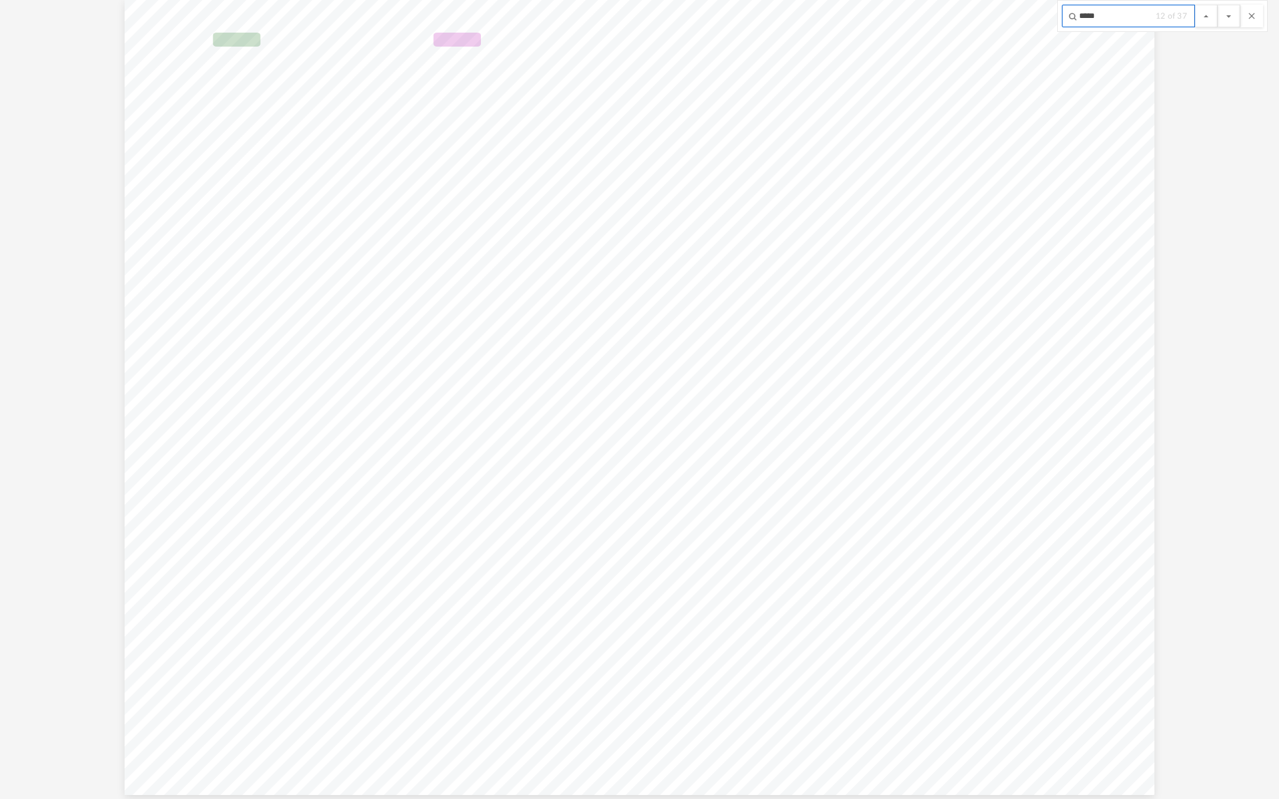
click at [1217, 5] on button "File preview" at bounding box center [1228, 16] width 23 height 23
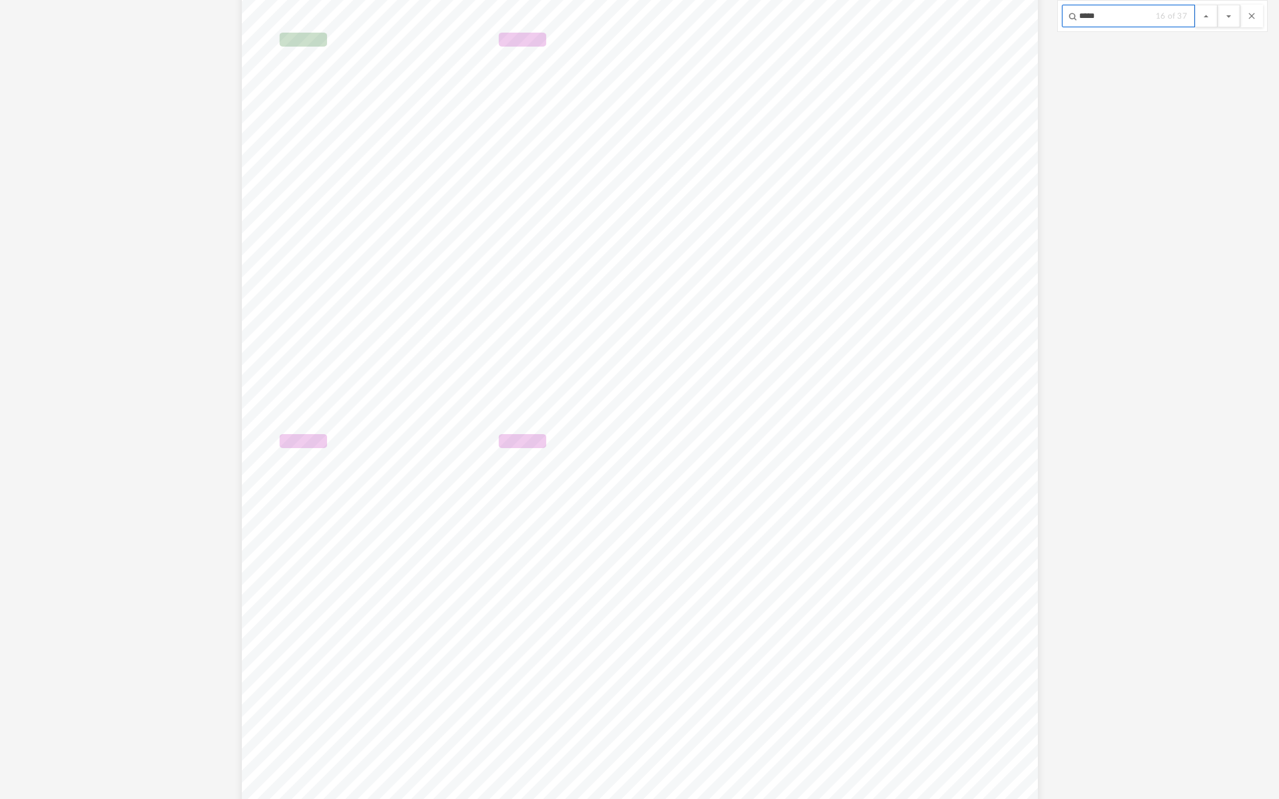
click at [1217, 5] on button "File preview" at bounding box center [1228, 16] width 23 height 23
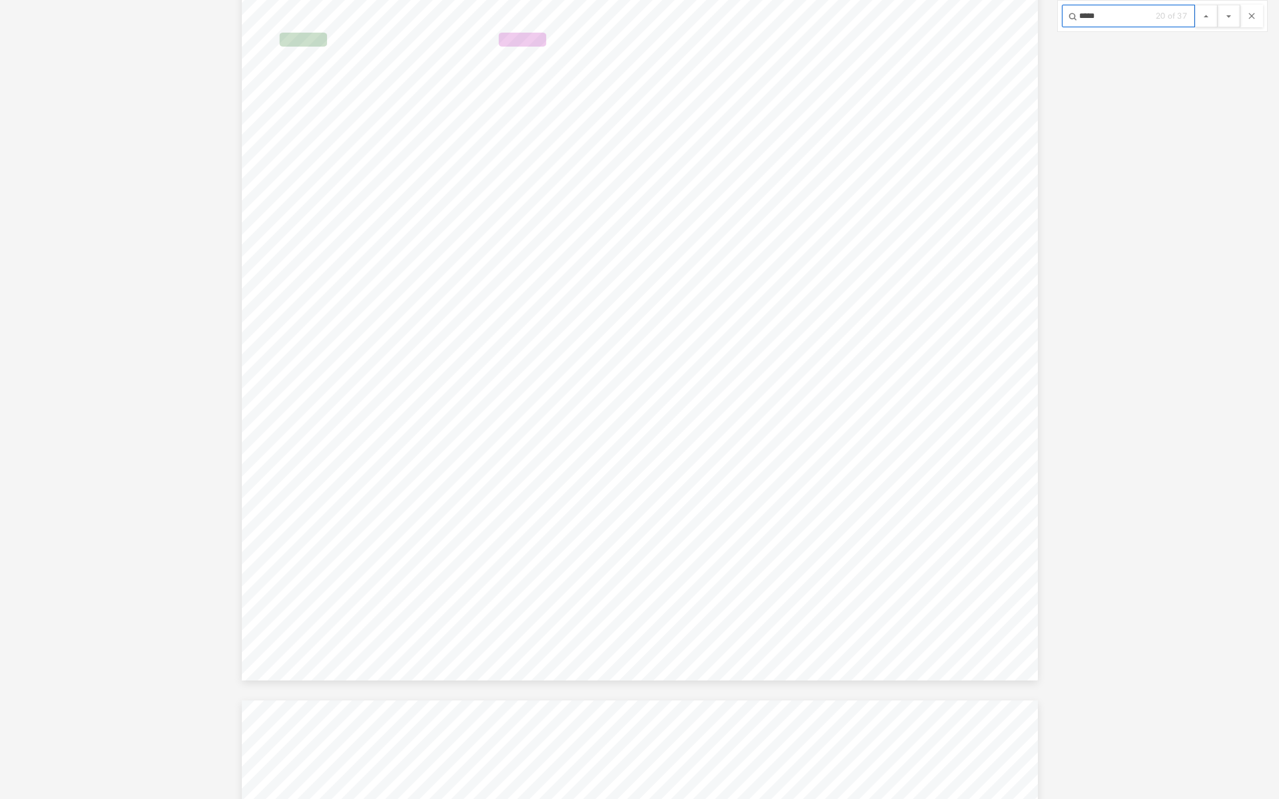
click at [1217, 5] on button "File preview" at bounding box center [1228, 16] width 23 height 23
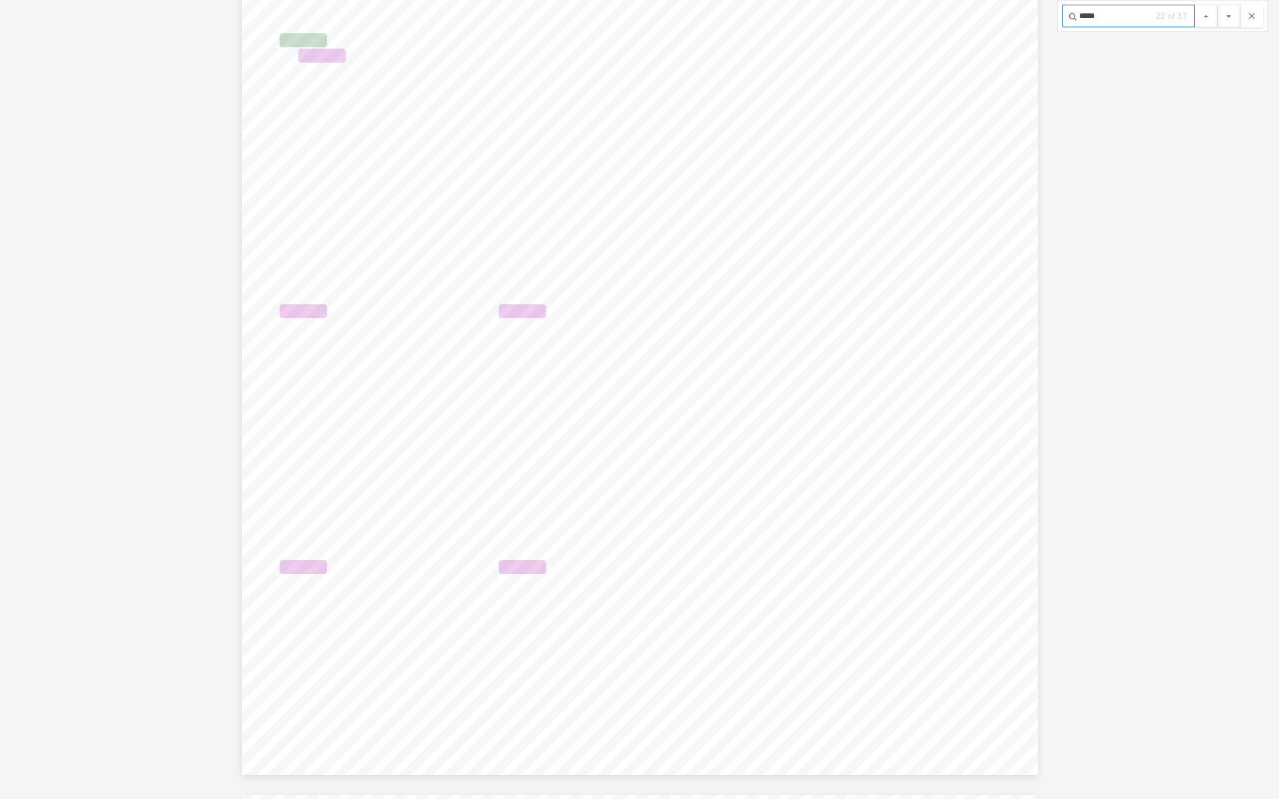
click at [1217, 5] on button "File preview" at bounding box center [1228, 16] width 23 height 23
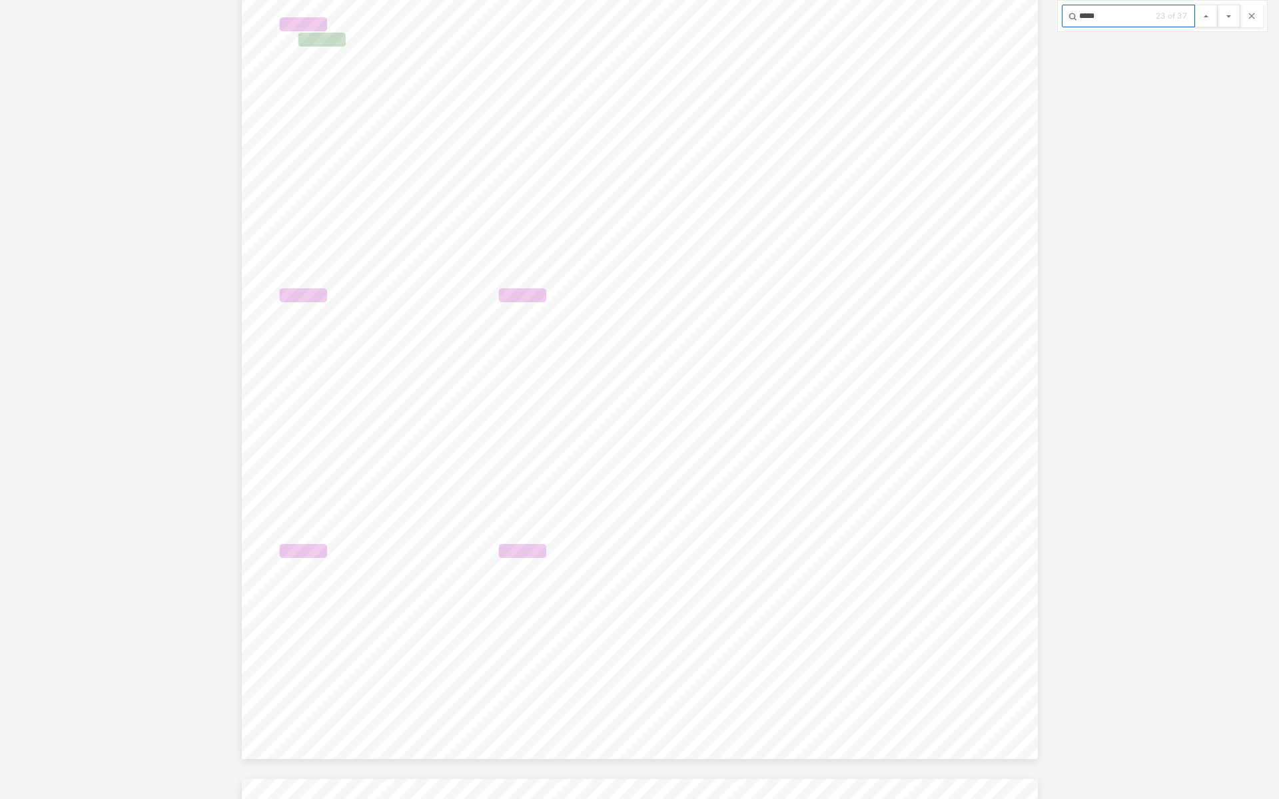
click at [1217, 5] on button "File preview" at bounding box center [1228, 16] width 23 height 23
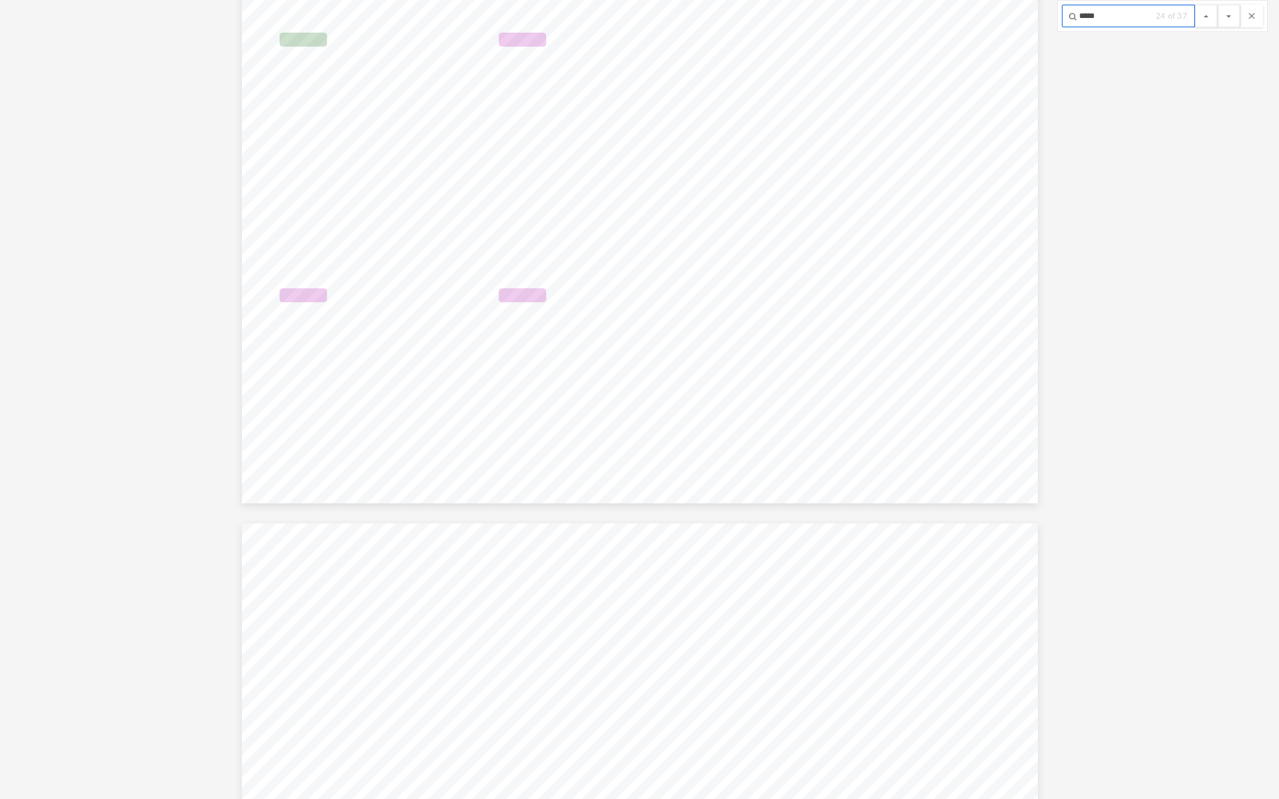
click at [1217, 5] on button "File preview" at bounding box center [1228, 16] width 23 height 23
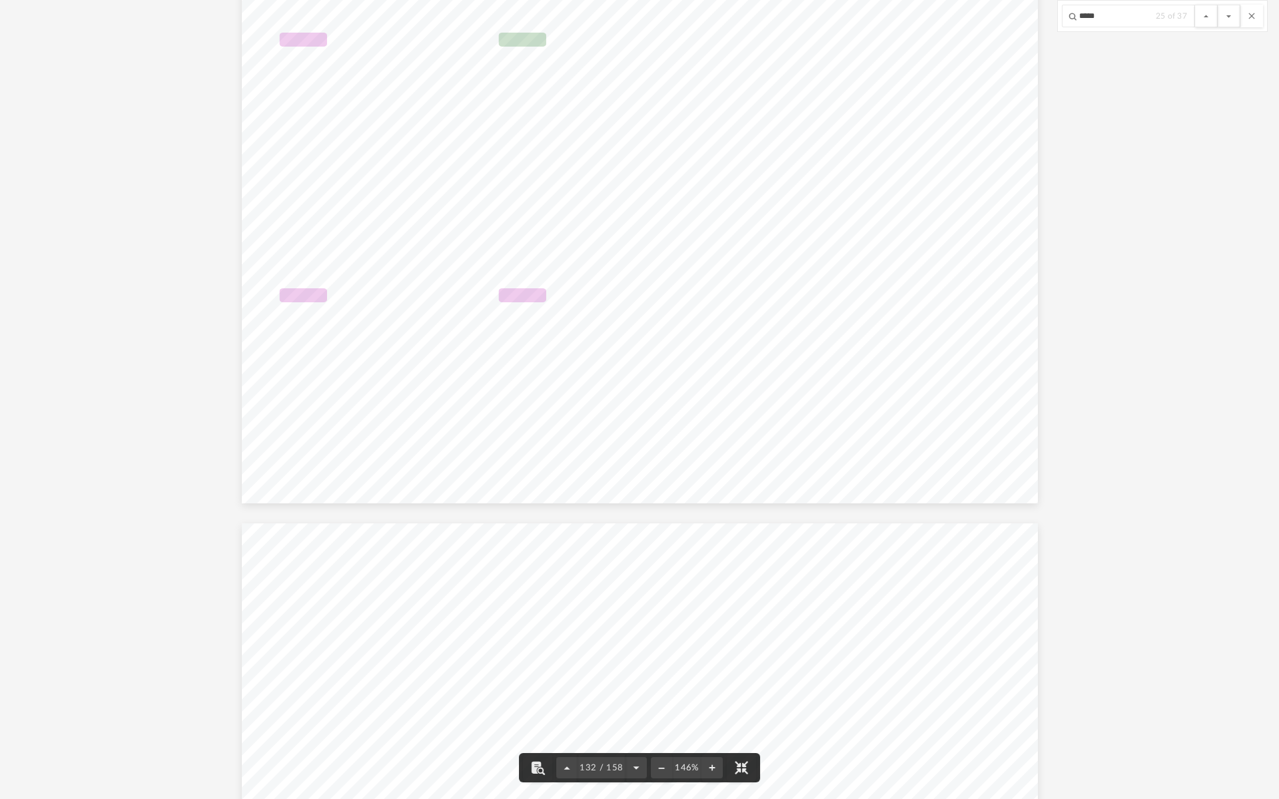
drag, startPoint x: 1139, startPoint y: 21, endPoint x: 967, endPoint y: 5, distance: 172.5
click at [966, 7] on div "Date amortization begins Amortization period or percentage Basis for depreciati…" at bounding box center [639, 399] width 1279 height 799
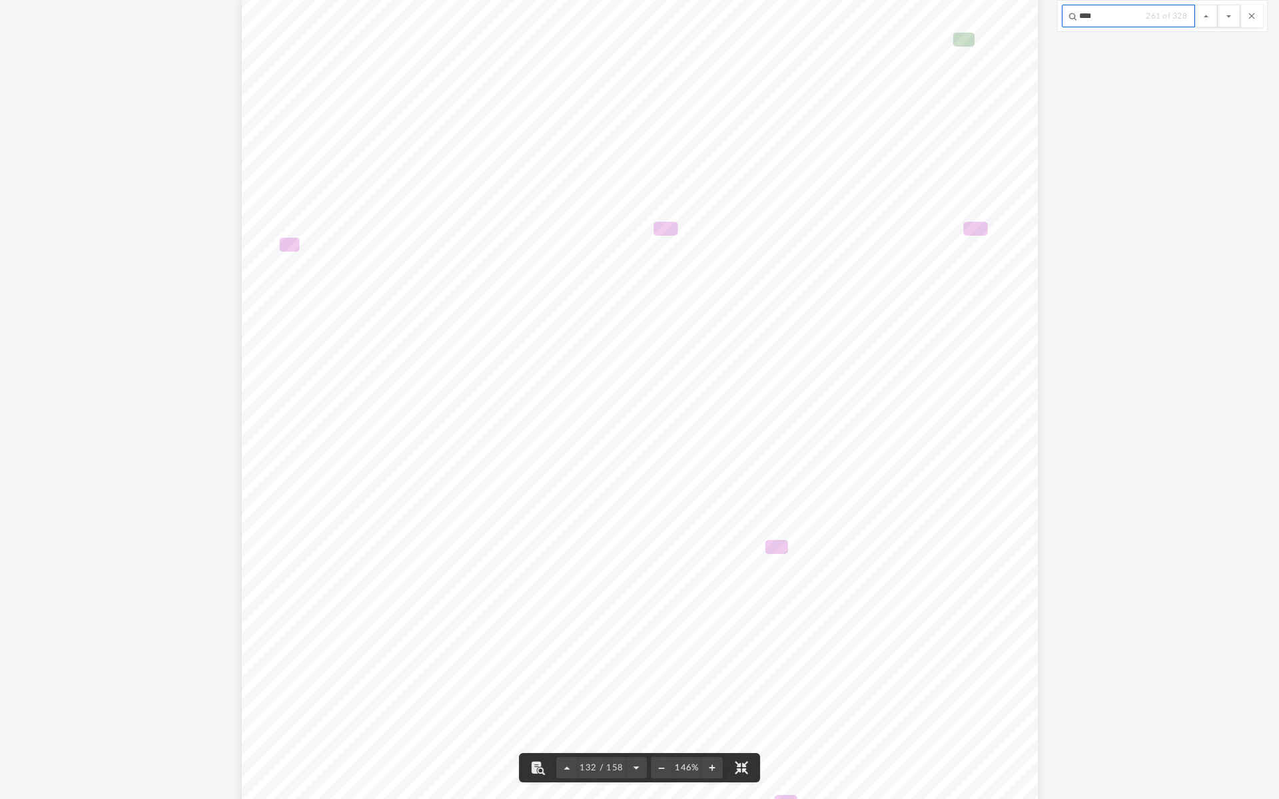
scroll to position [129782, 0]
type input "****"
click at [1217, 5] on button "File preview" at bounding box center [1228, 16] width 23 height 23
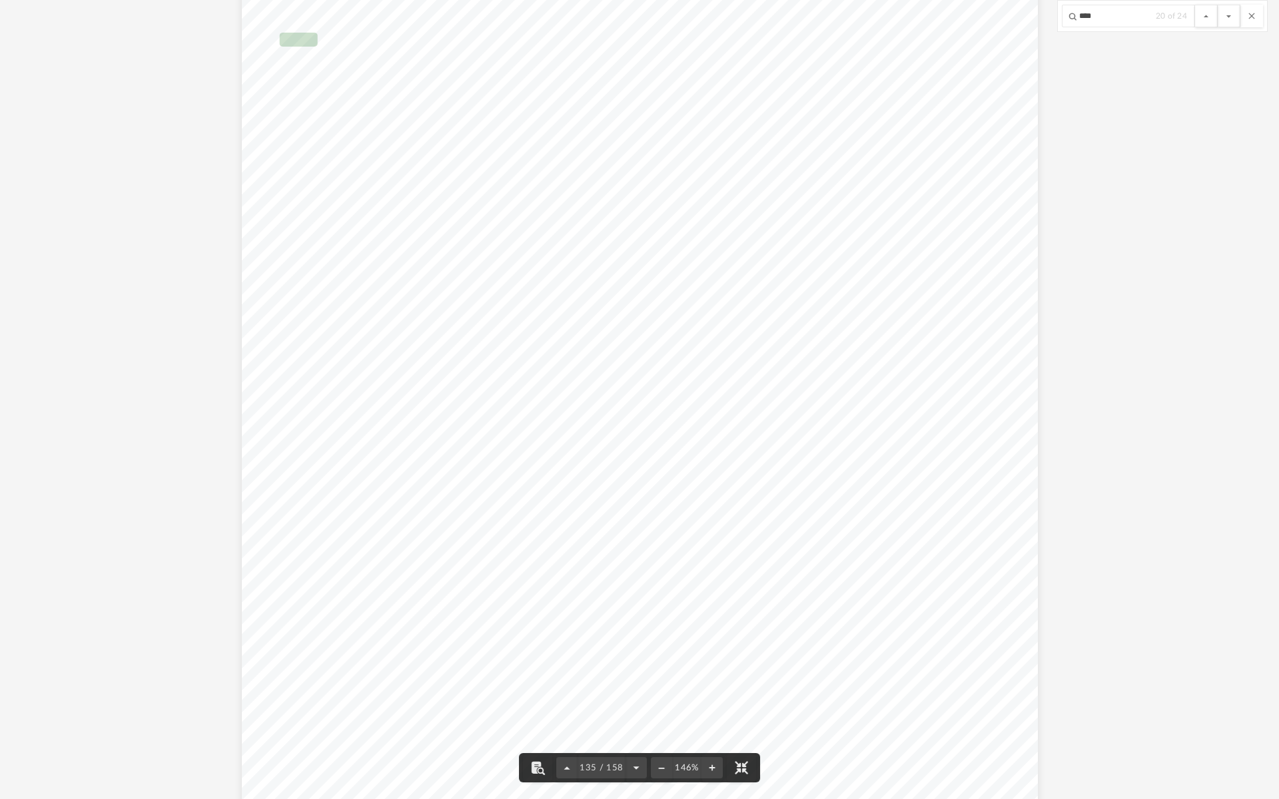
click at [1217, 5] on button "File preview" at bounding box center [1228, 16] width 23 height 23
click at [1213, 13] on button "File preview" at bounding box center [1206, 16] width 23 height 23
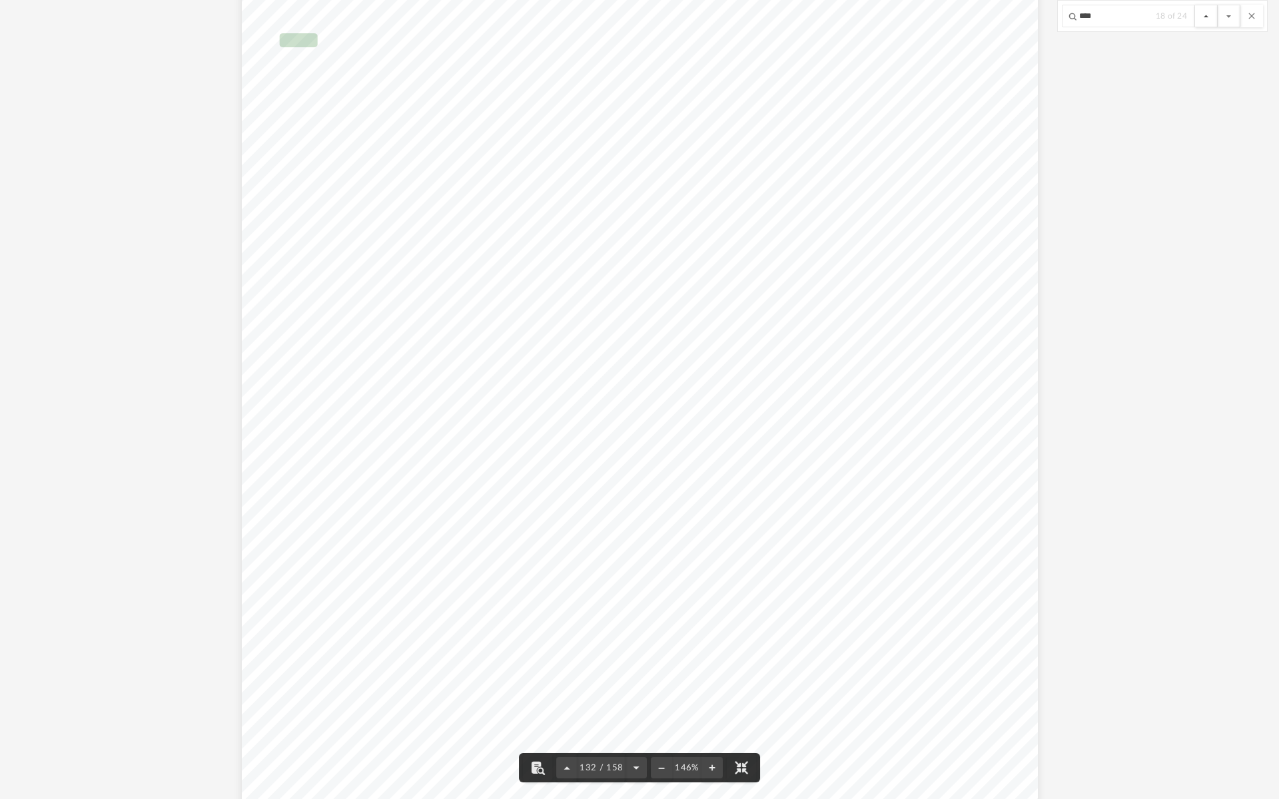
click at [1213, 13] on button "File preview" at bounding box center [1206, 16] width 23 height 23
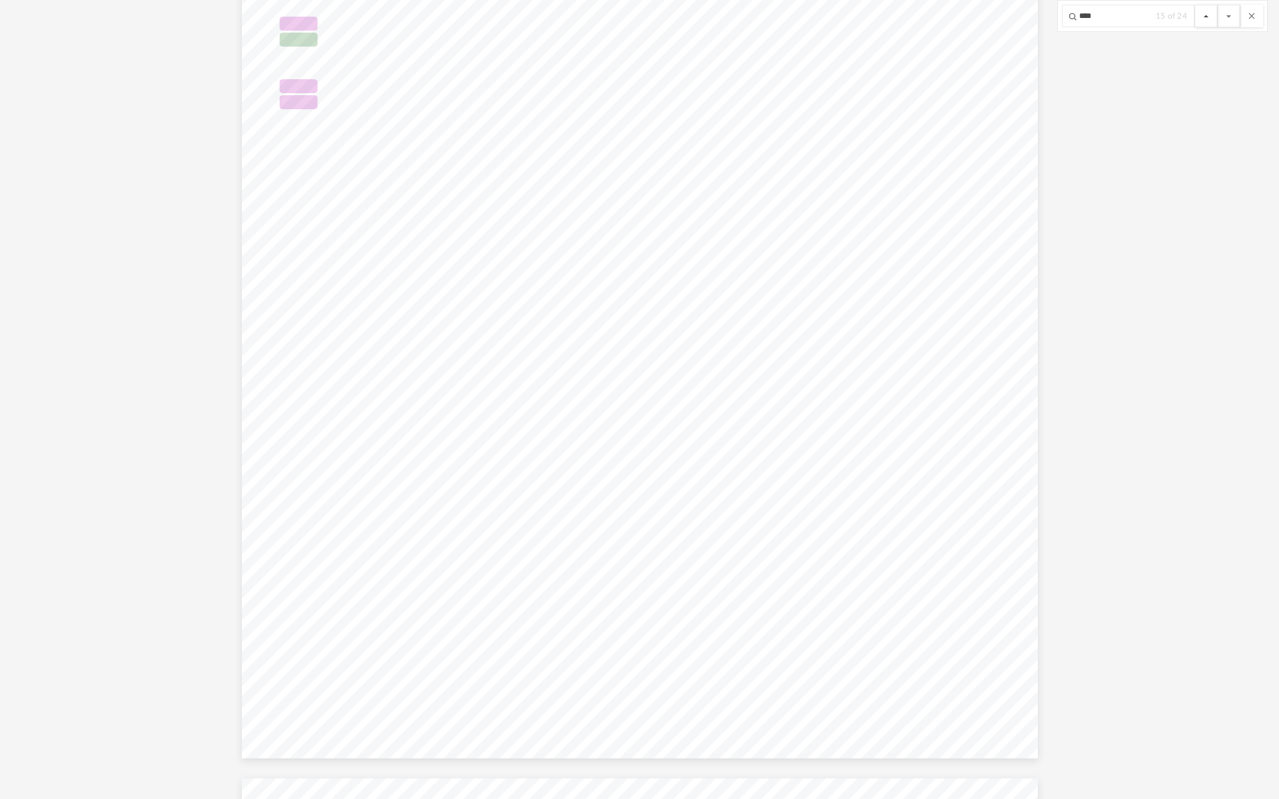
click at [1213, 13] on button "File preview" at bounding box center [1206, 16] width 23 height 23
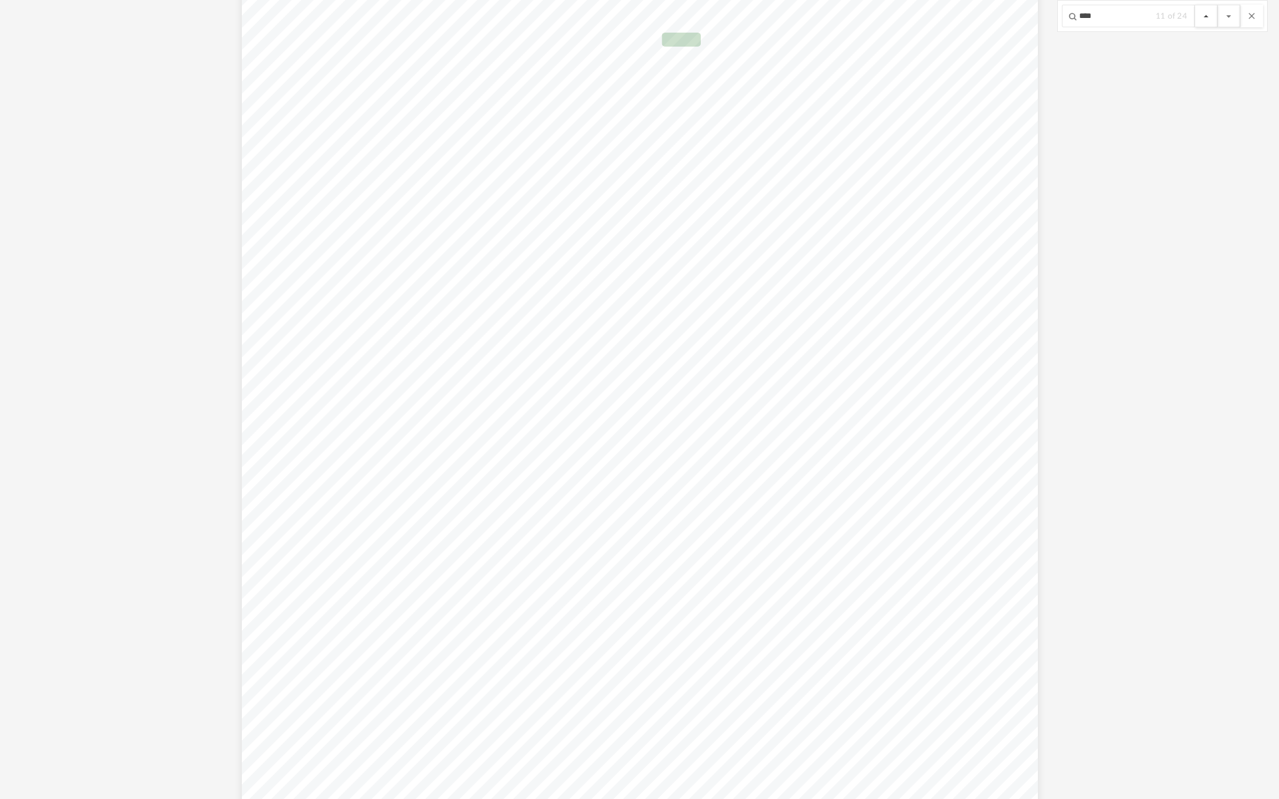
click at [1213, 13] on button "File preview" at bounding box center [1206, 16] width 23 height 23
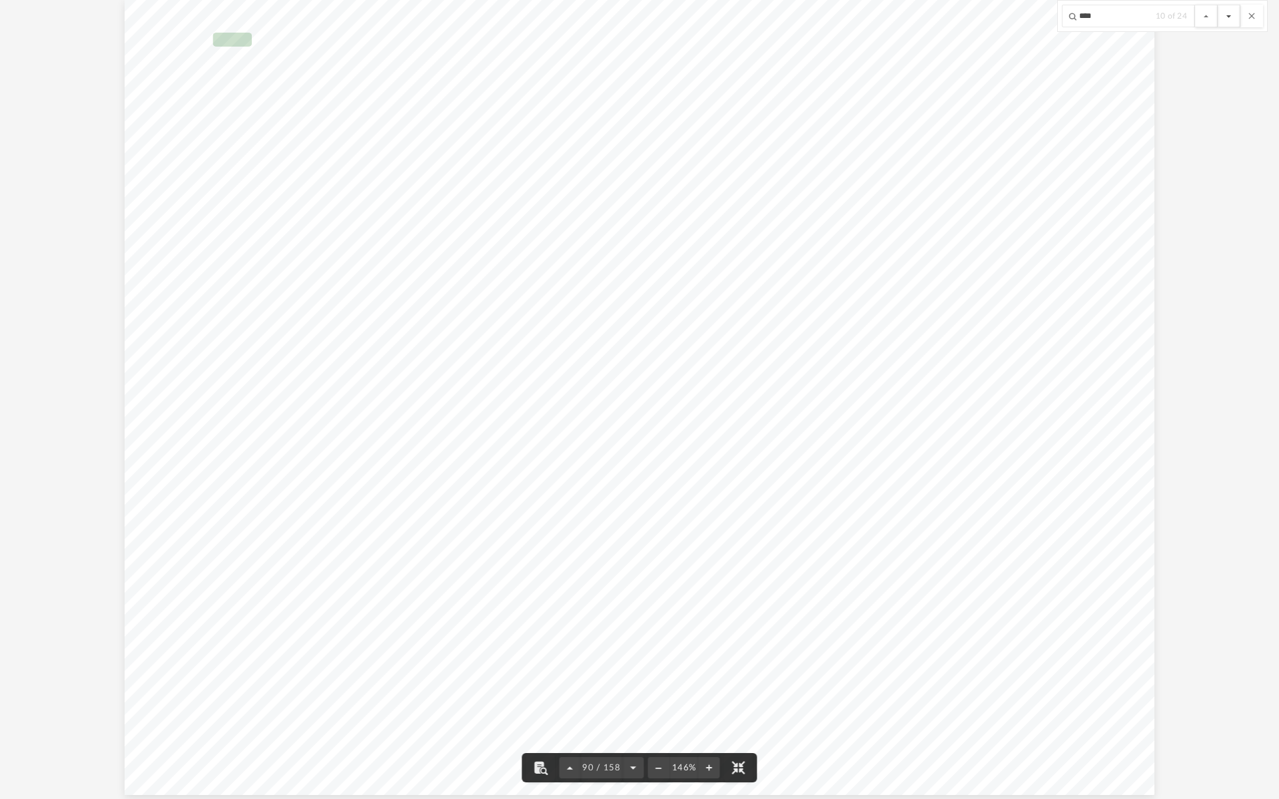
click at [1237, 13] on button "File preview" at bounding box center [1228, 16] width 23 height 23
click at [1210, 15] on button "File preview" at bounding box center [1206, 16] width 23 height 23
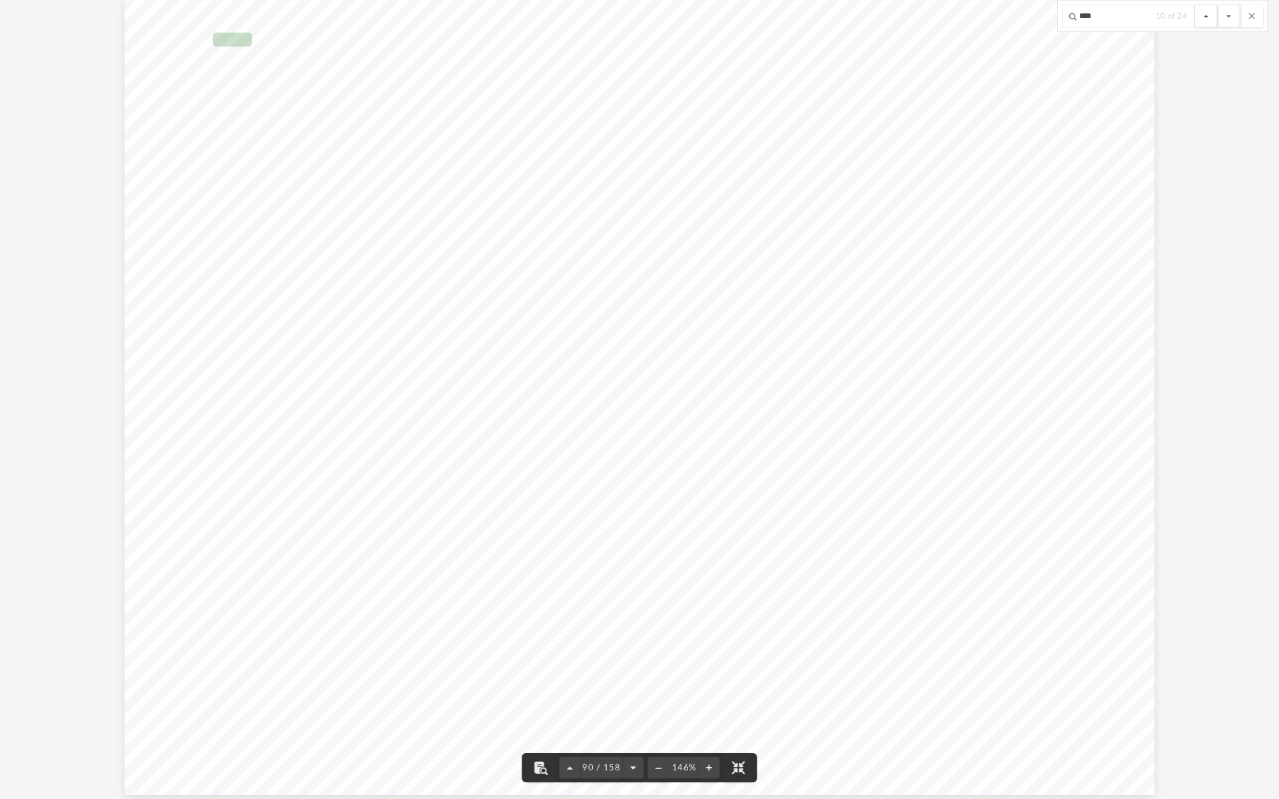
click at [1210, 15] on button "File preview" at bounding box center [1206, 16] width 23 height 23
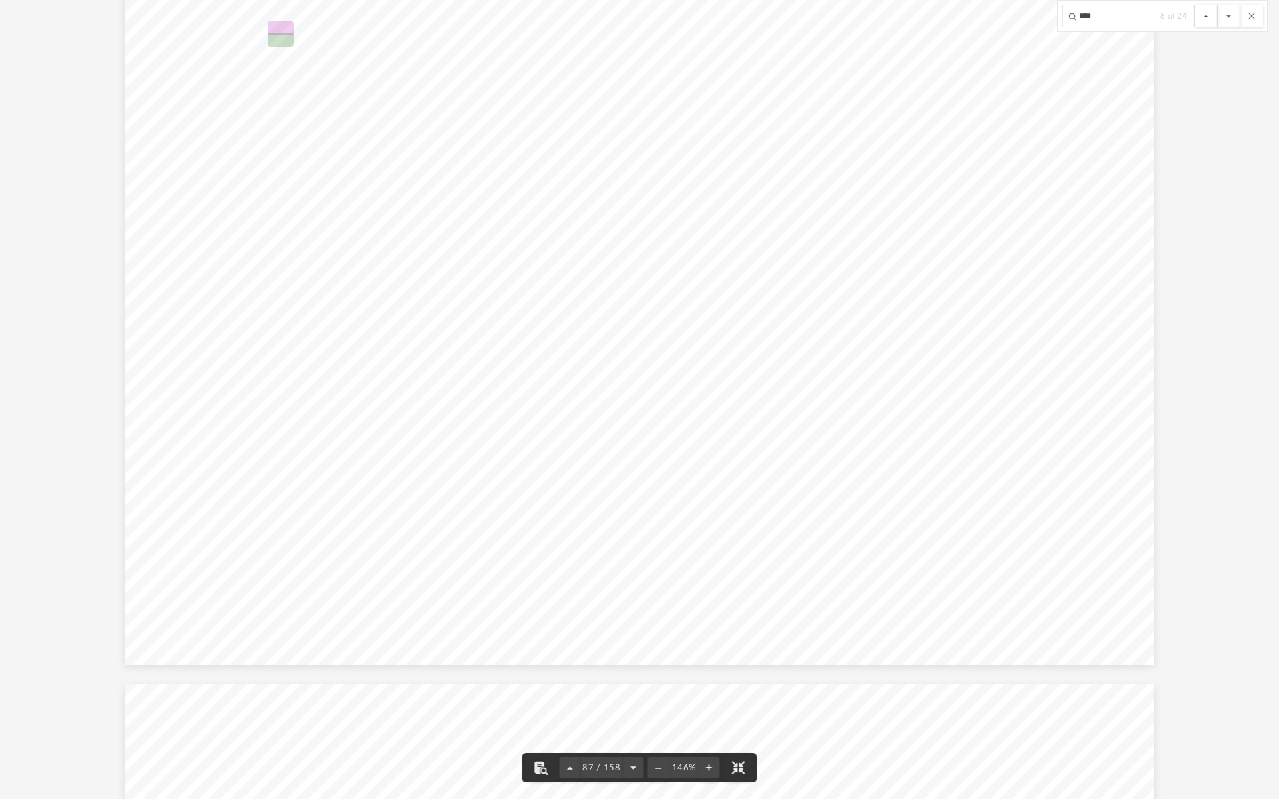
click at [1207, 15] on button "File preview" at bounding box center [1206, 16] width 23 height 23
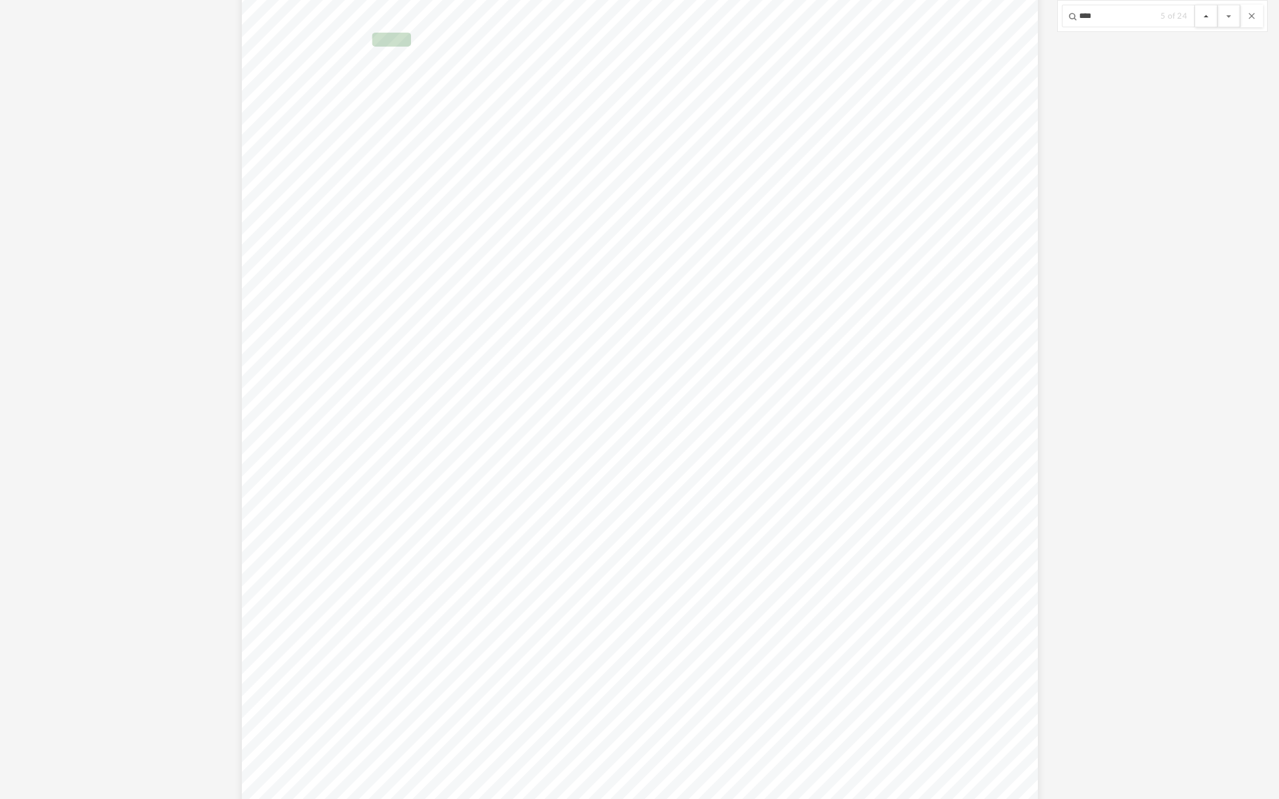
click at [1207, 15] on button "File preview" at bounding box center [1206, 16] width 23 height 23
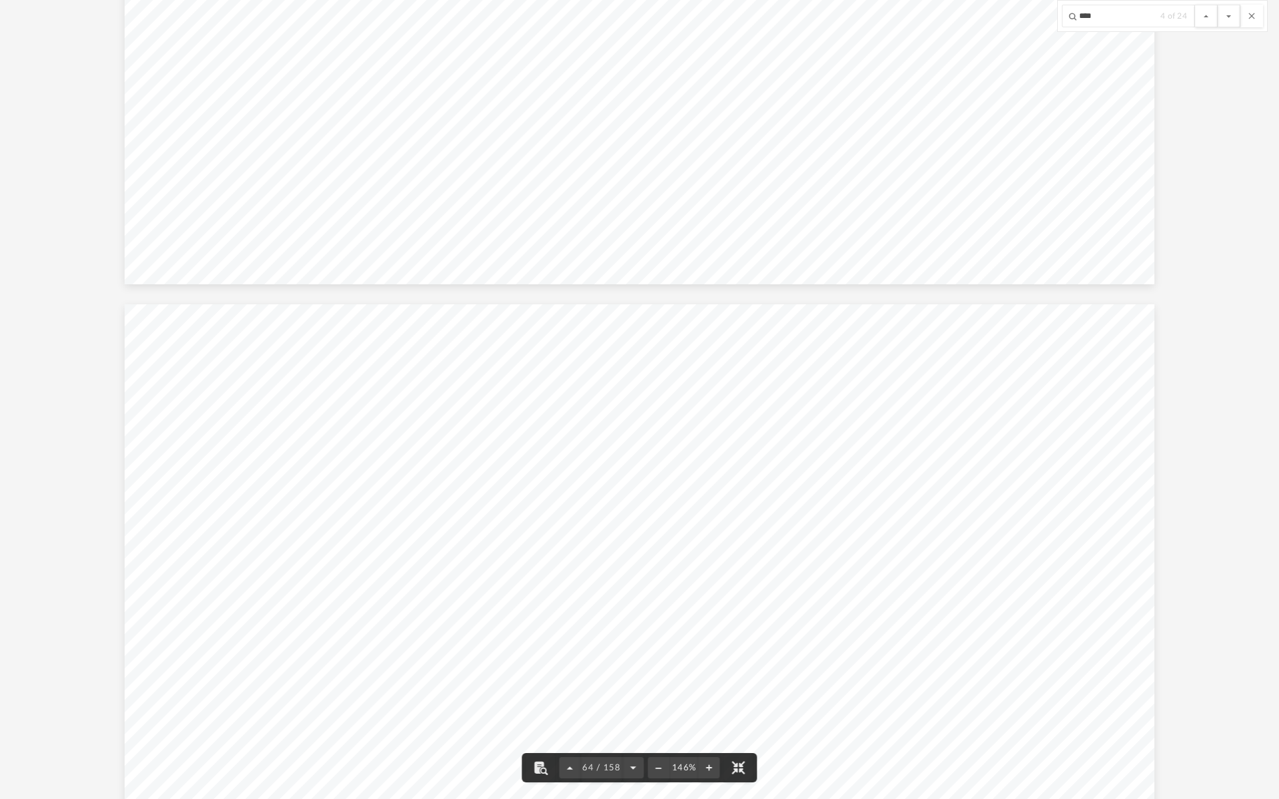
drag, startPoint x: 389, startPoint y: 318, endPoint x: 463, endPoint y: 356, distance: 83.4
click at [746, 709] on button "File preview" at bounding box center [738, 767] width 29 height 29
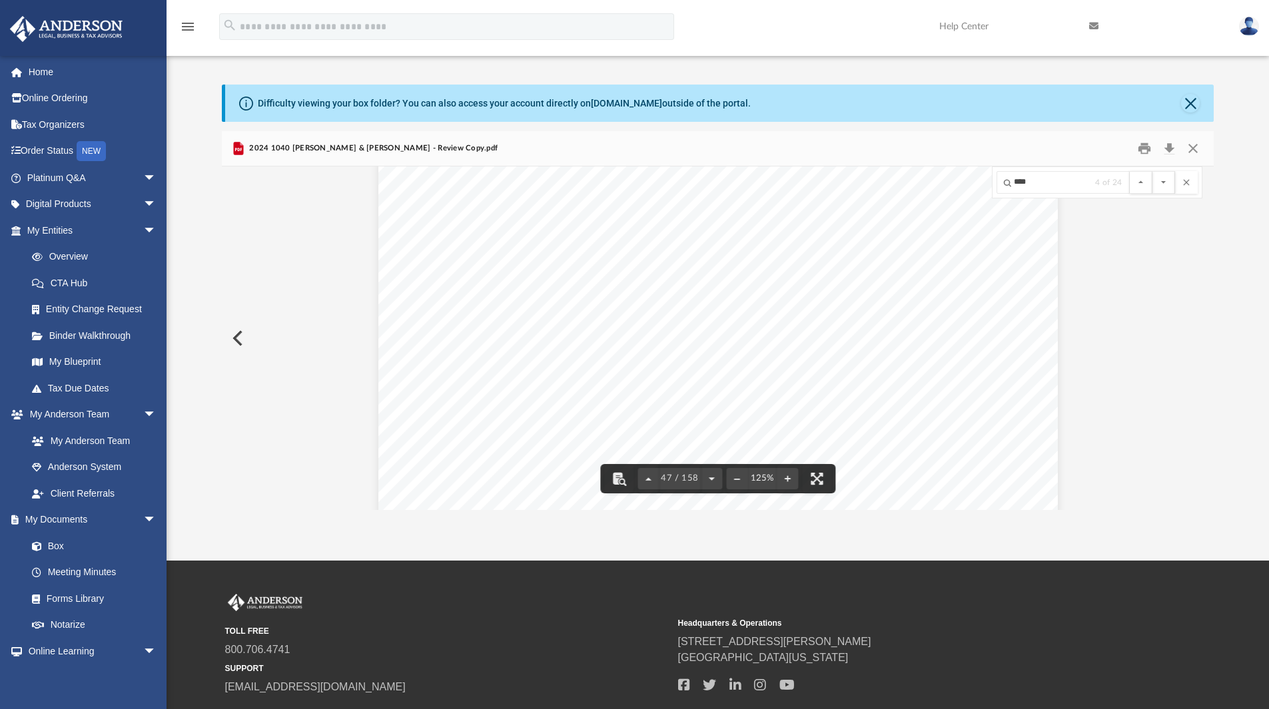
scroll to position [41286, 0]
click at [1191, 148] on button "Close" at bounding box center [1193, 149] width 24 height 21
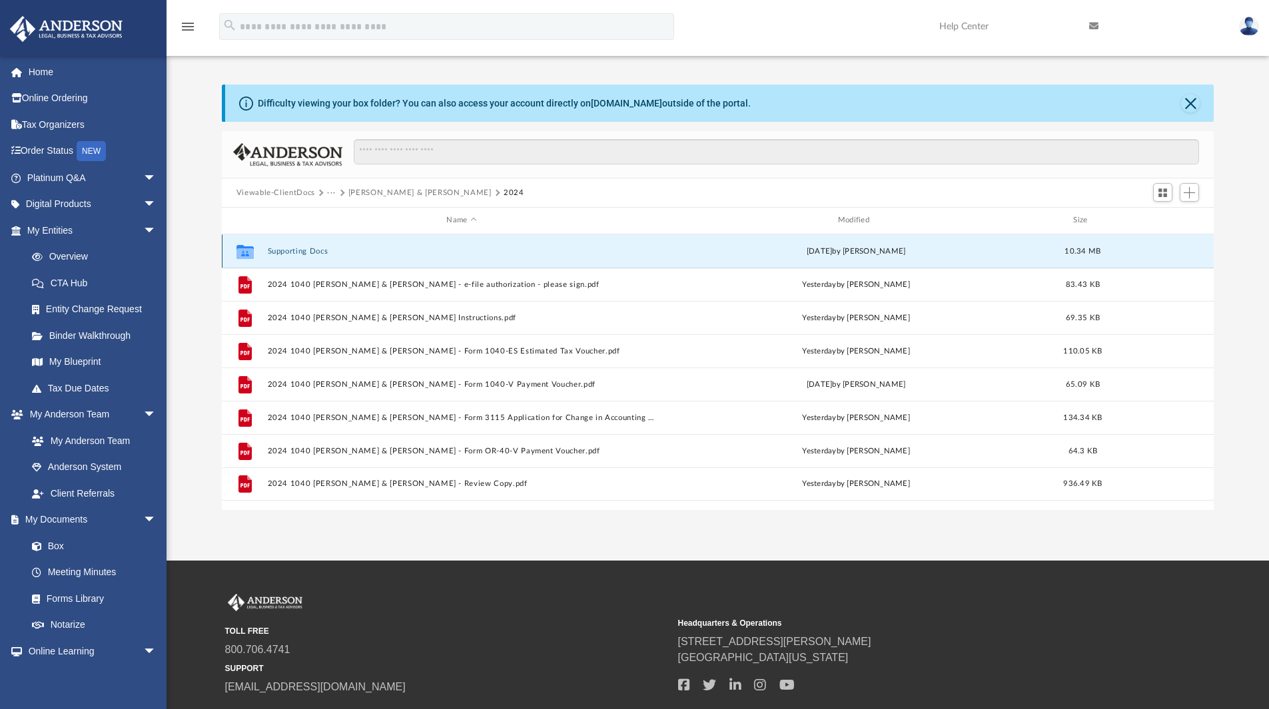
click at [301, 252] on button "Supporting Docs" at bounding box center [461, 251] width 388 height 9
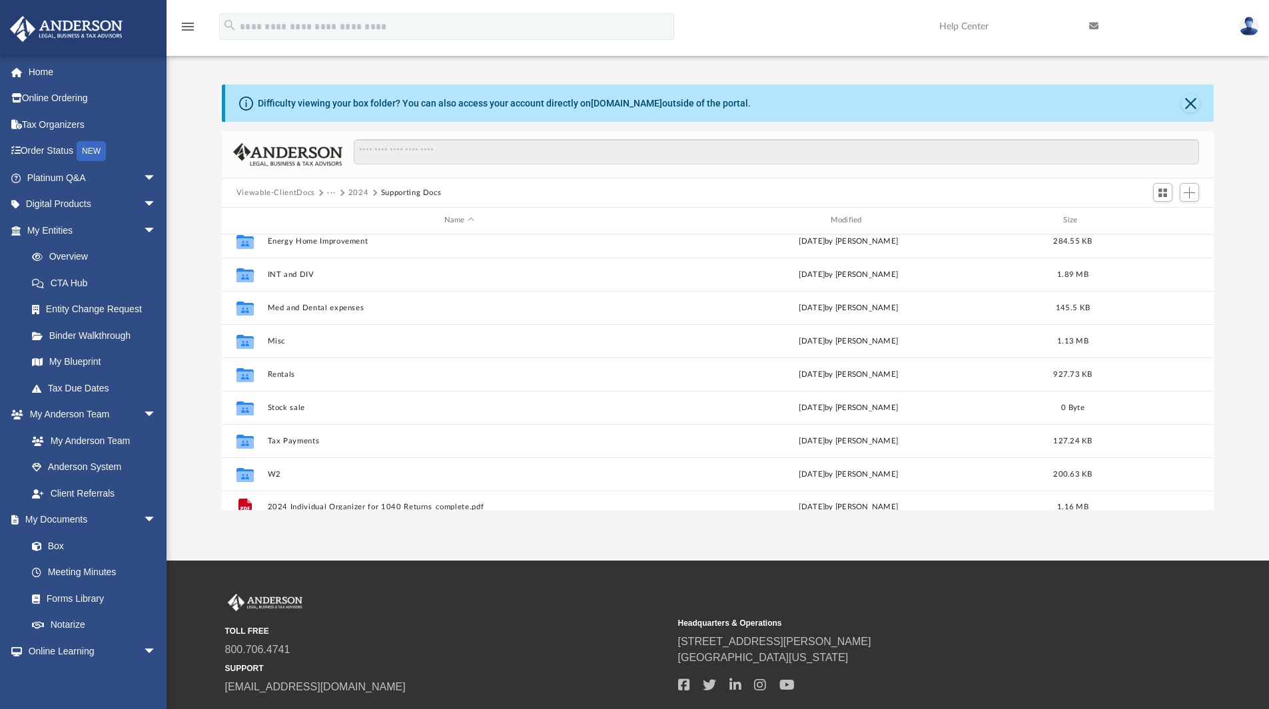
scroll to position [91, 0]
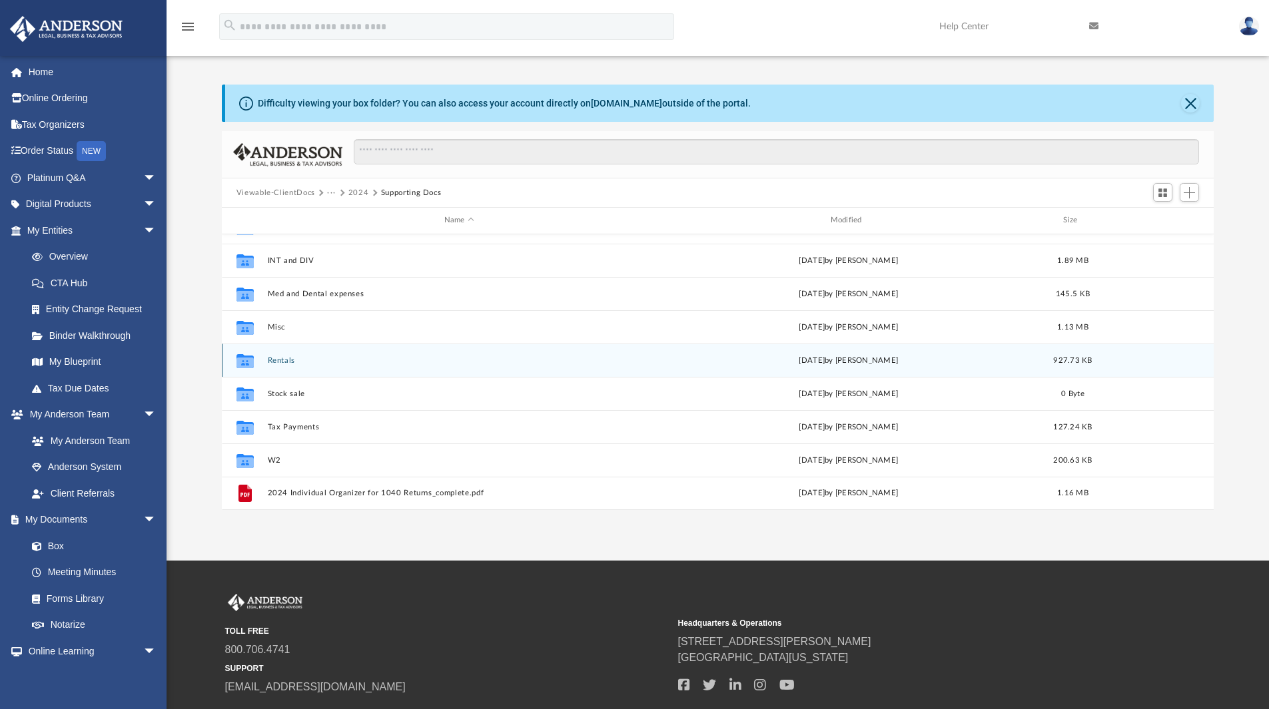
click at [277, 365] on button "Rentals" at bounding box center [459, 360] width 384 height 9
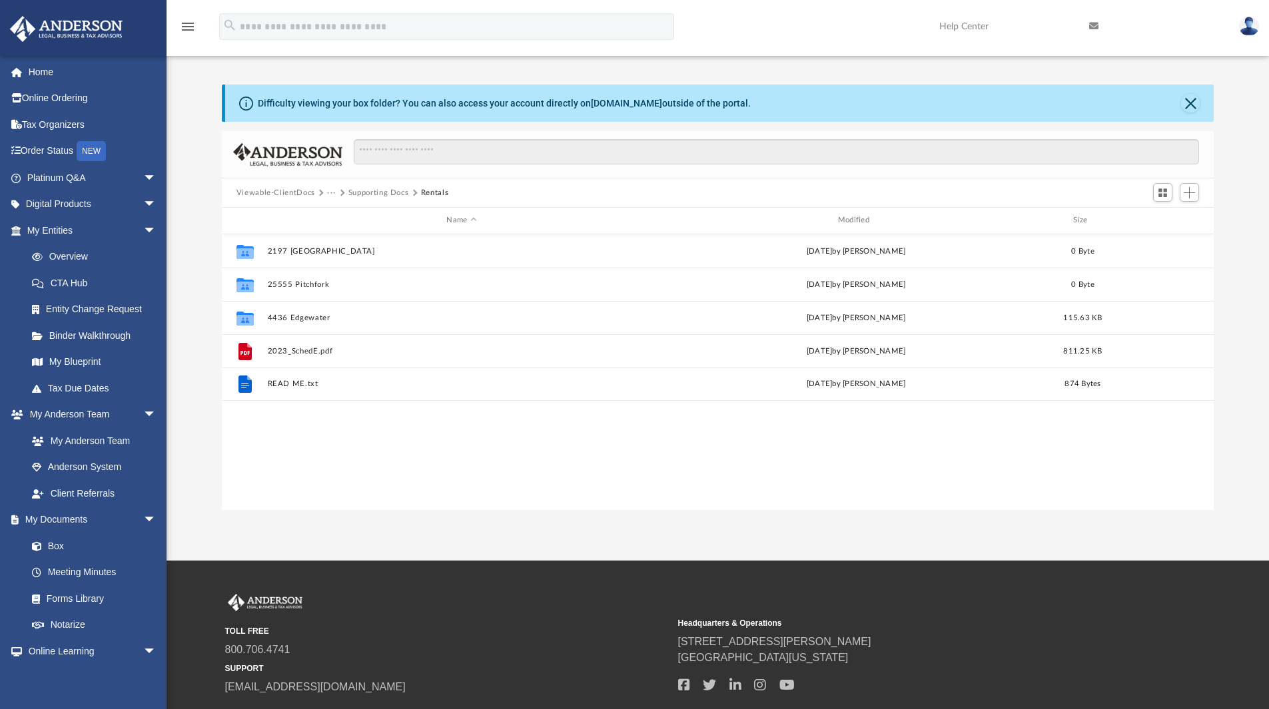
scroll to position [0, 0]
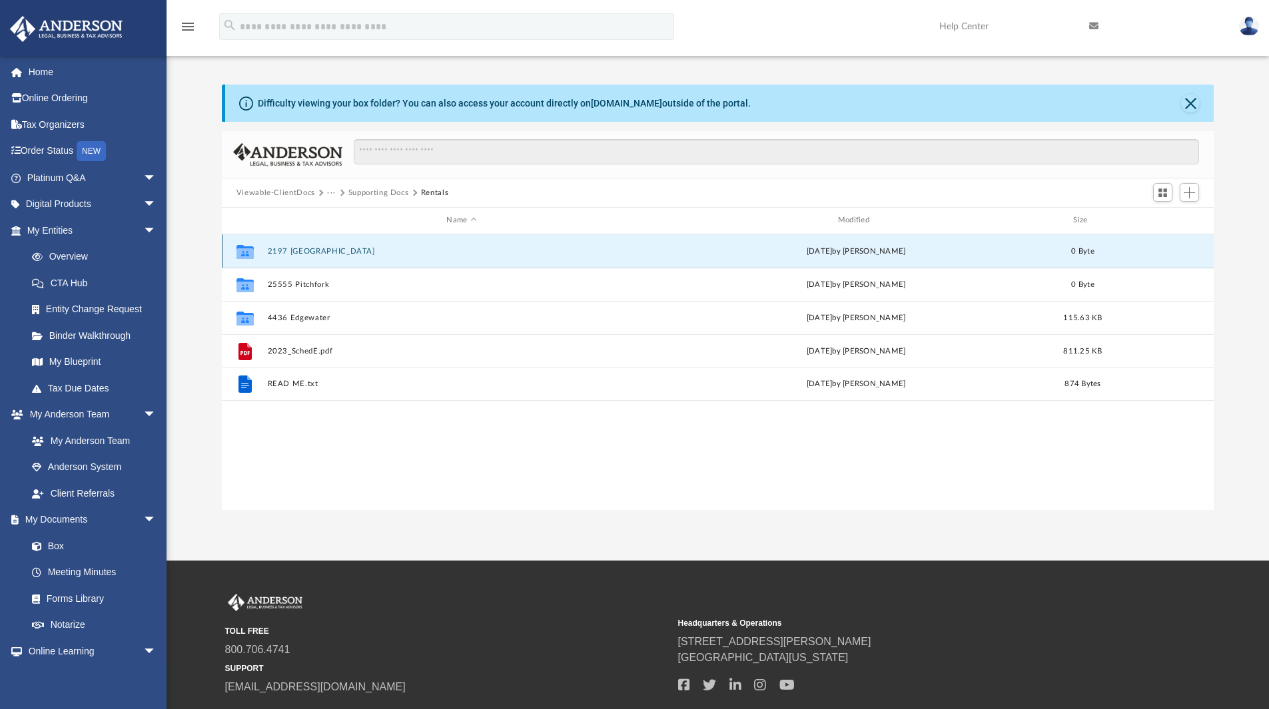
click at [304, 252] on button "2197 [GEOGRAPHIC_DATA]" at bounding box center [461, 251] width 388 height 9
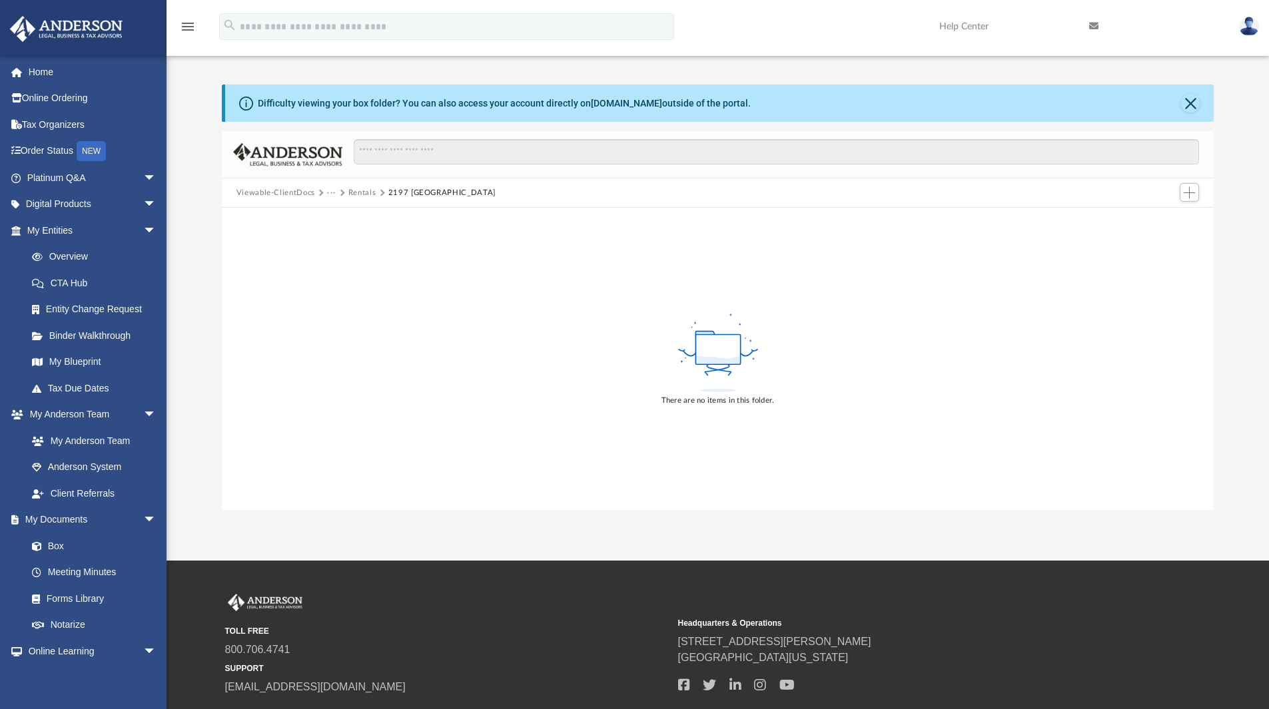
click at [344, 189] on span "···" at bounding box center [337, 193] width 21 height 12
click at [349, 190] on button "Rentals" at bounding box center [362, 193] width 28 height 12
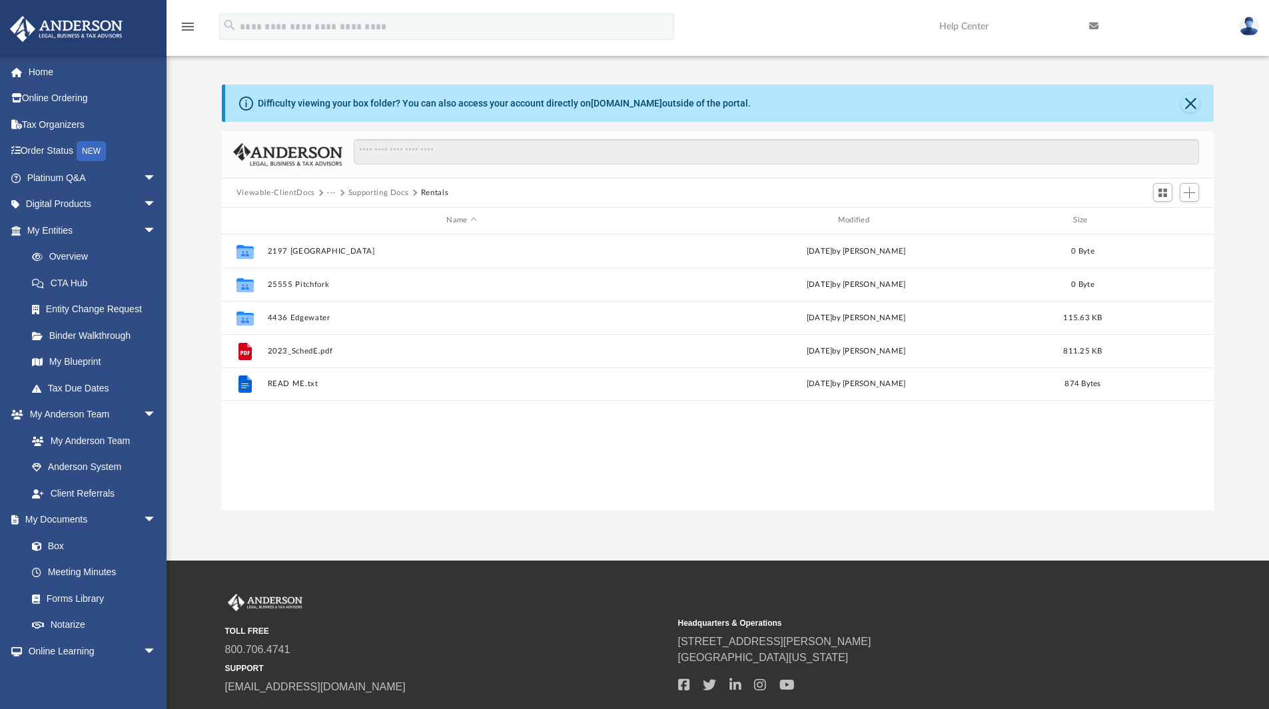
scroll to position [293, 982]
click at [287, 190] on button "Viewable-ClientDocs" at bounding box center [275, 193] width 79 height 12
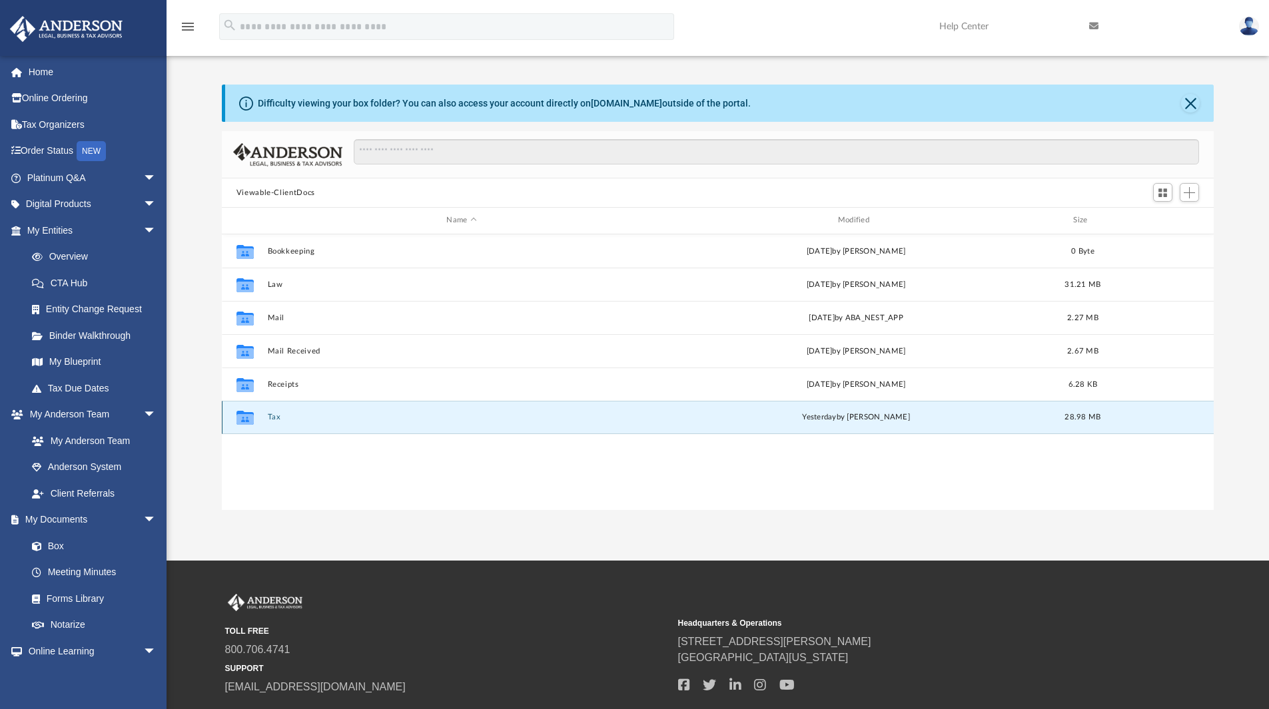
click at [286, 414] on button "Tax" at bounding box center [461, 417] width 388 height 9
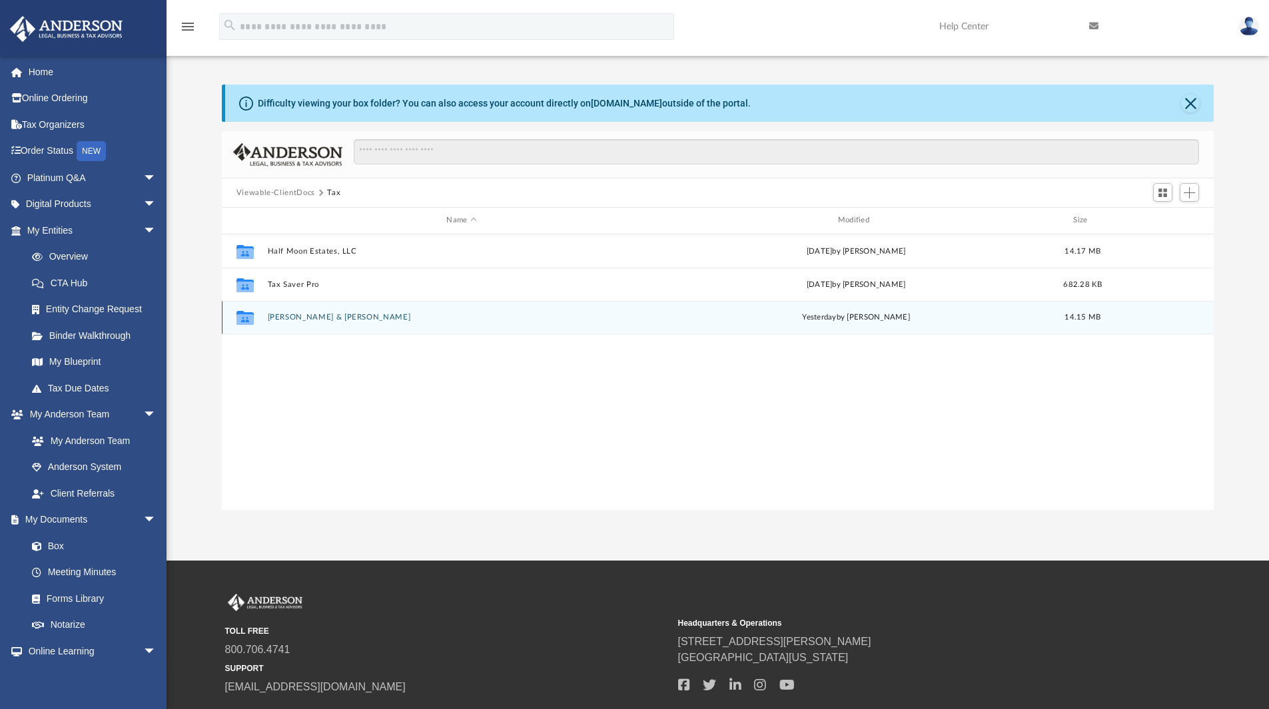
click at [314, 316] on button "[PERSON_NAME] & [PERSON_NAME]" at bounding box center [461, 317] width 388 height 9
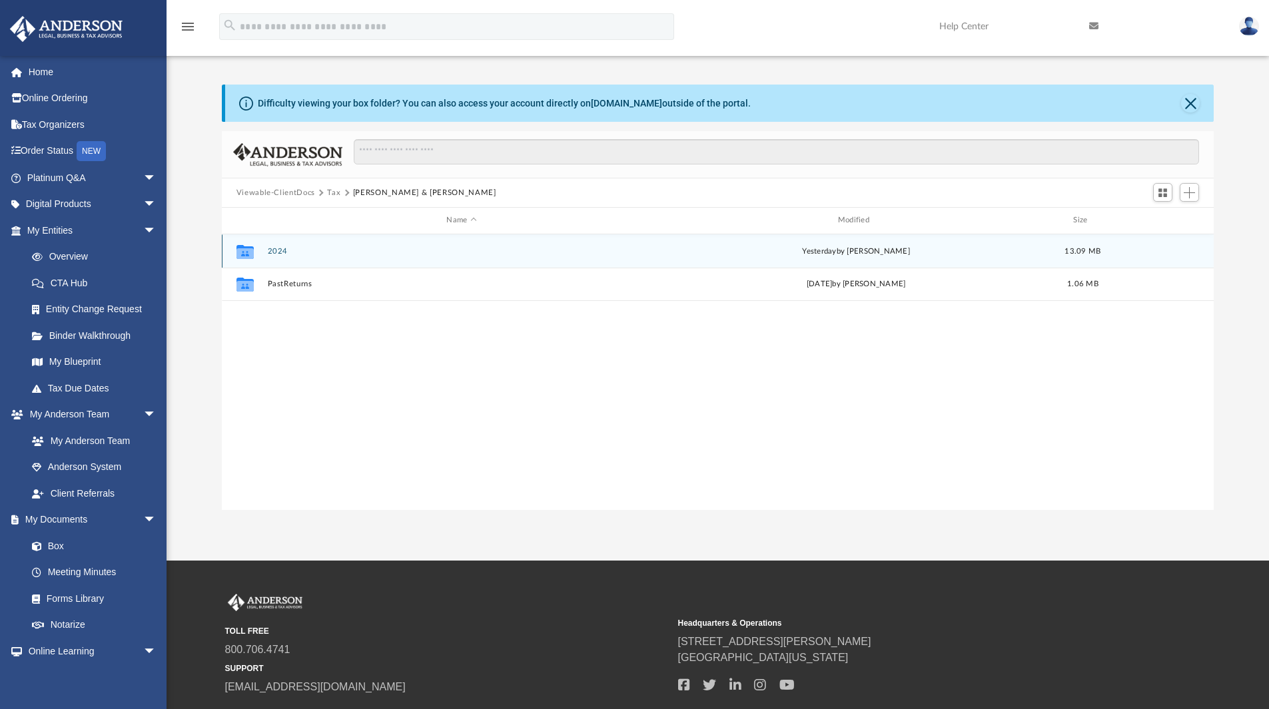
click at [278, 256] on div "Collaborated Folder 2024 [DATE] by [PERSON_NAME] 13.09 MB" at bounding box center [718, 250] width 992 height 33
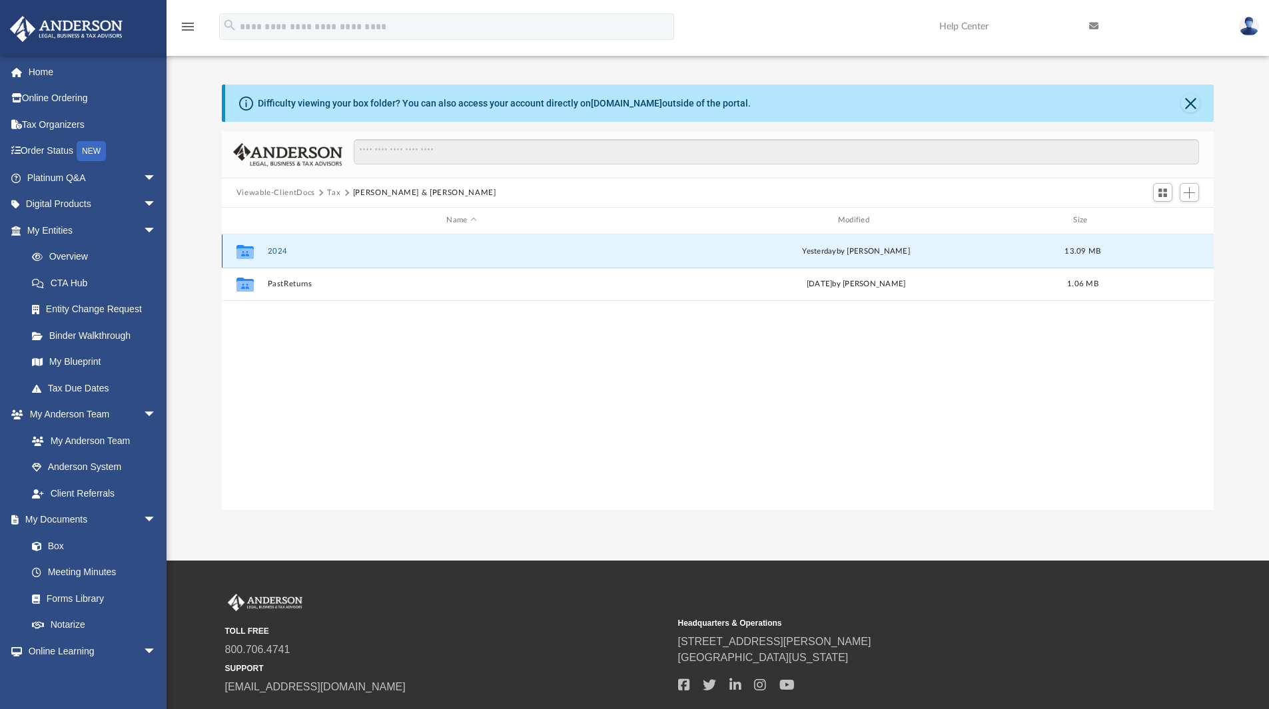
click at [277, 250] on button "2024" at bounding box center [461, 251] width 388 height 9
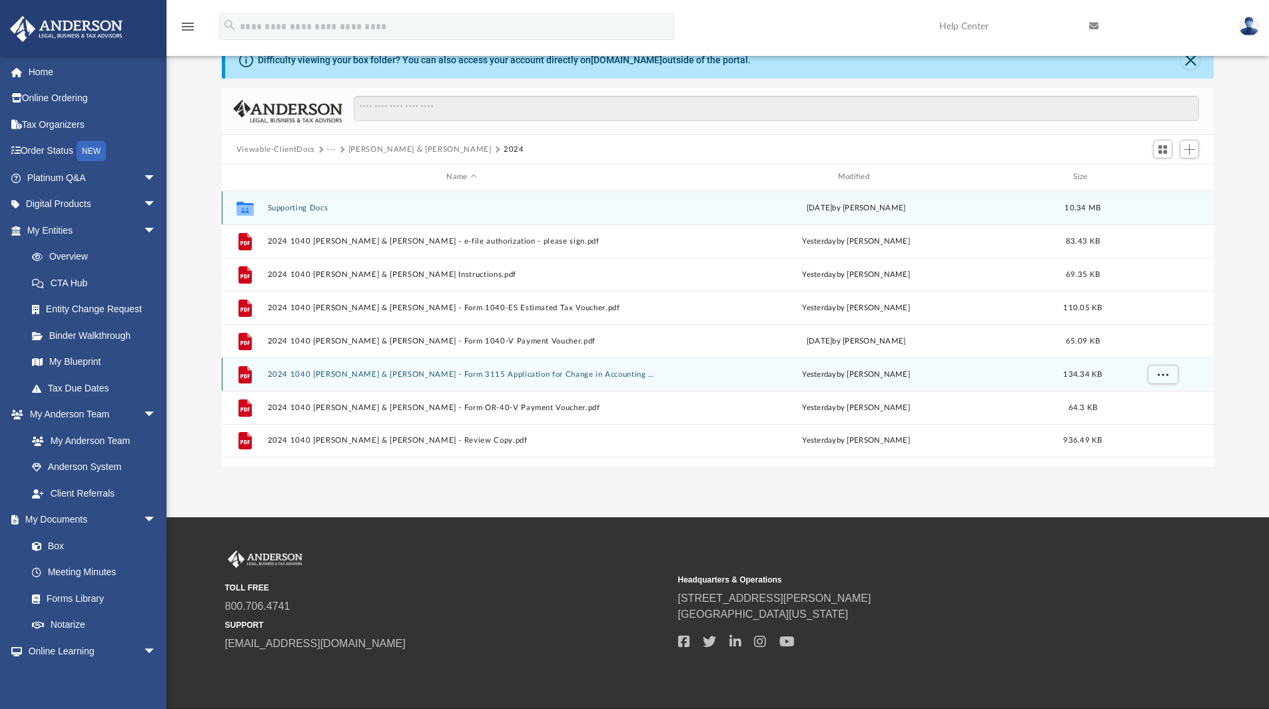
scroll to position [121, 0]
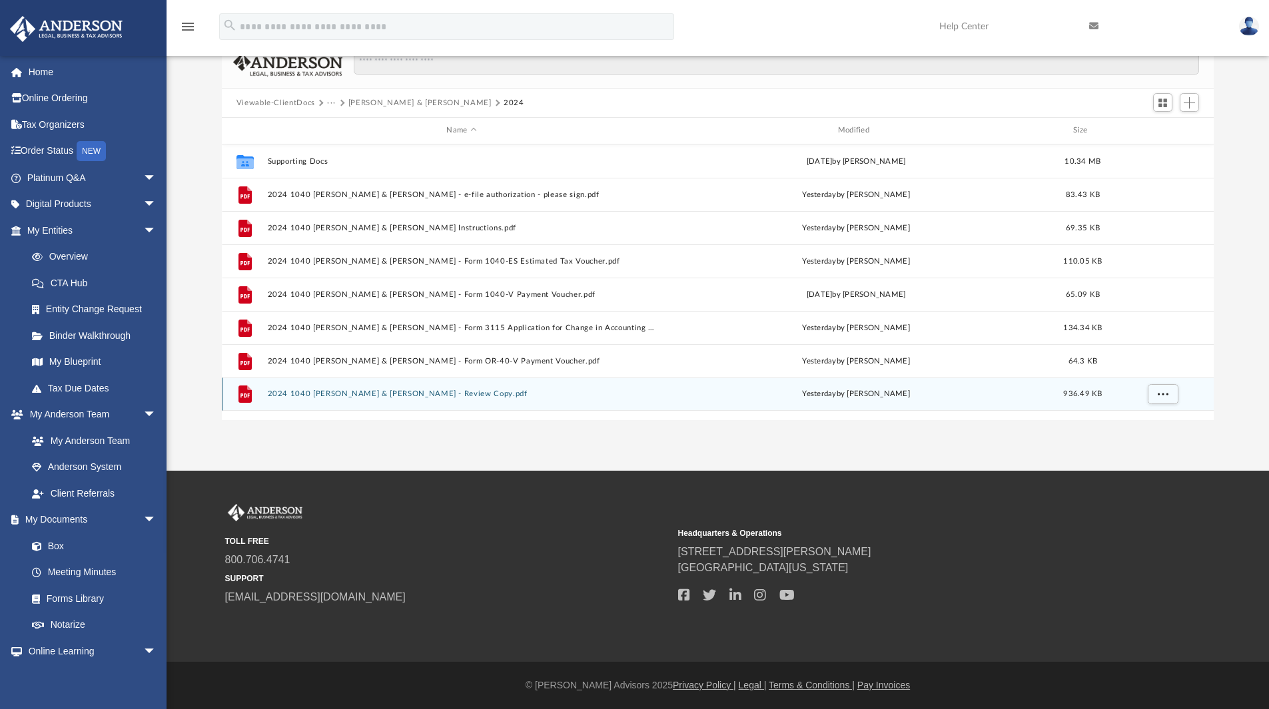
click at [393, 395] on button "2024 1040 [PERSON_NAME] & [PERSON_NAME] - Review Copy.pdf" at bounding box center [461, 394] width 388 height 9
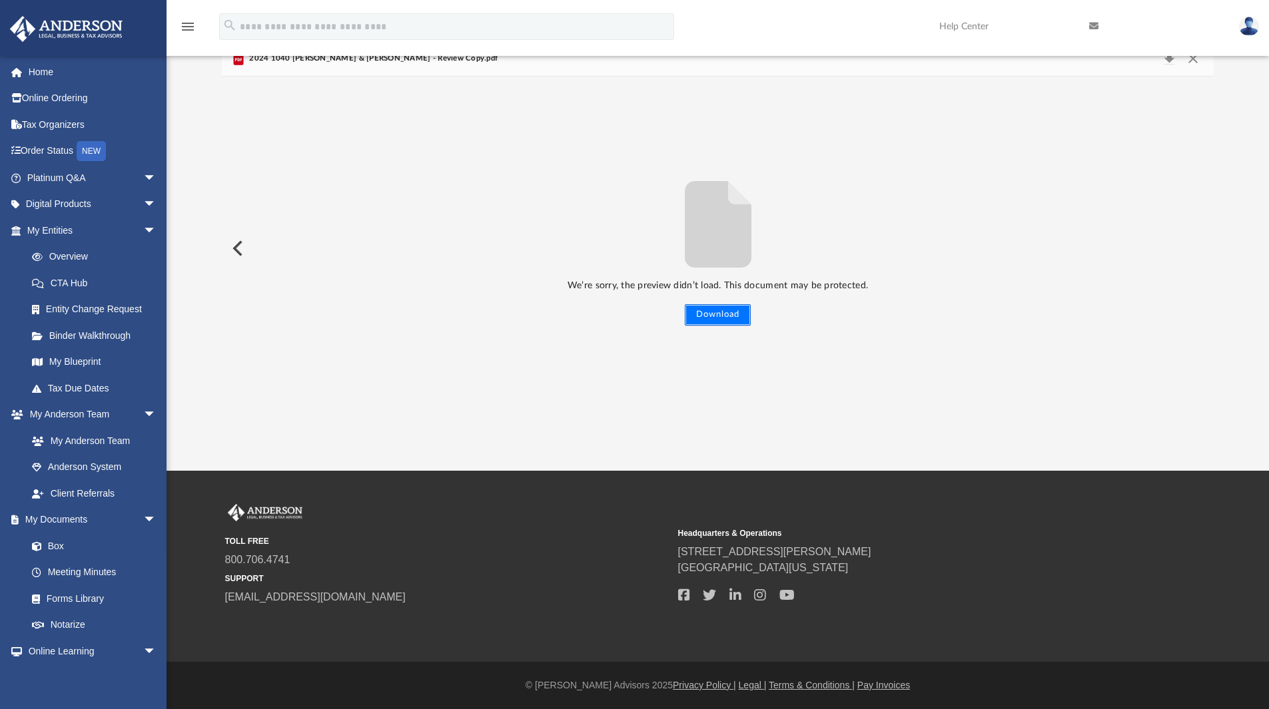
click at [697, 318] on button "Download" at bounding box center [718, 314] width 66 height 21
